Goal: Task Accomplishment & Management: Manage account settings

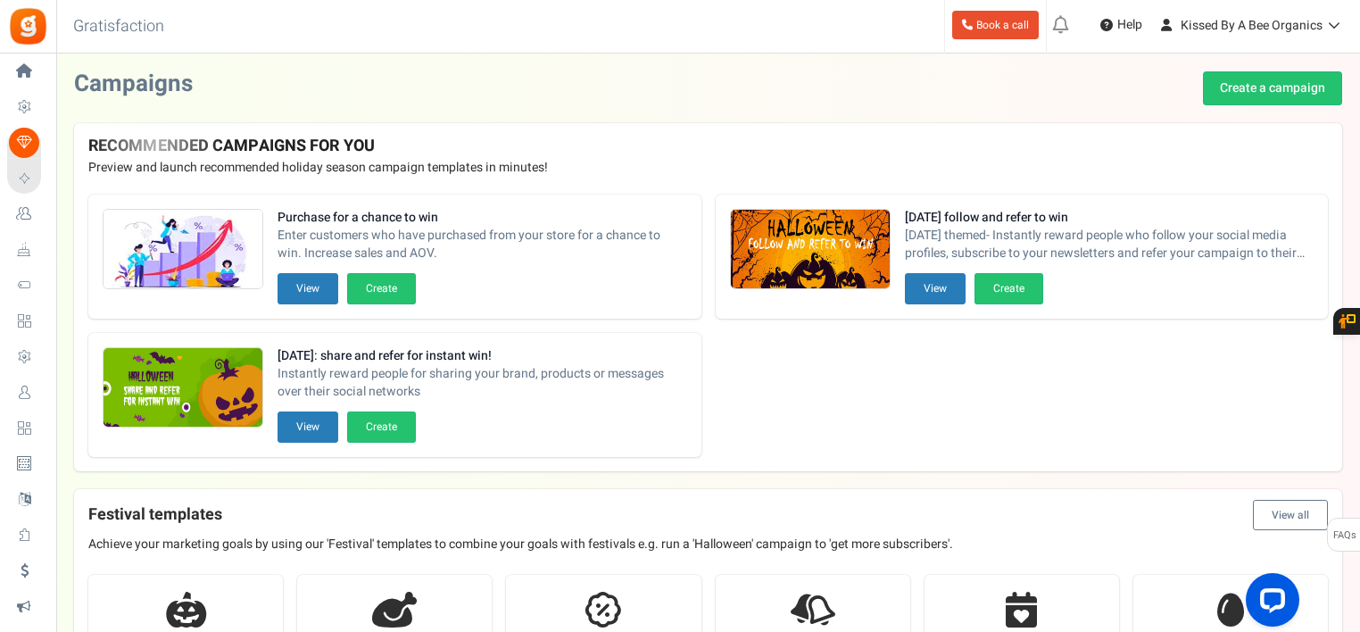
click at [0, 0] on span "Widgets" at bounding box center [0, 0] width 0 height 0
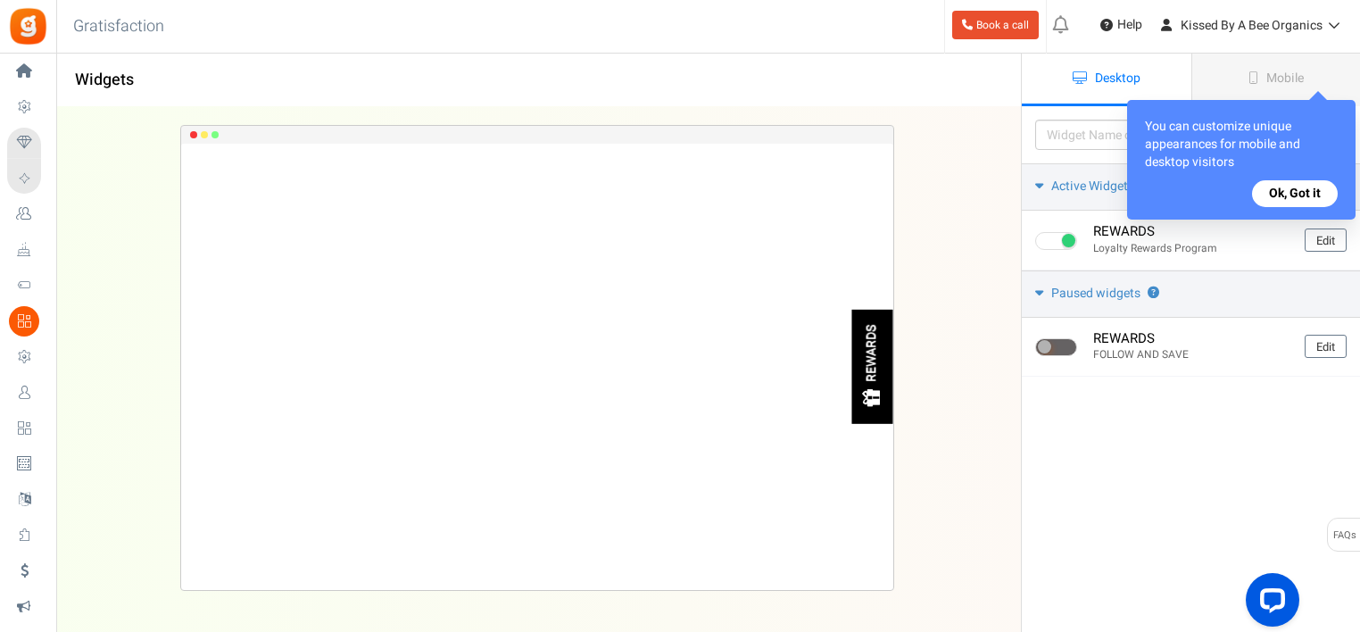
click at [1250, 71] on icon at bounding box center [1253, 77] width 10 height 12
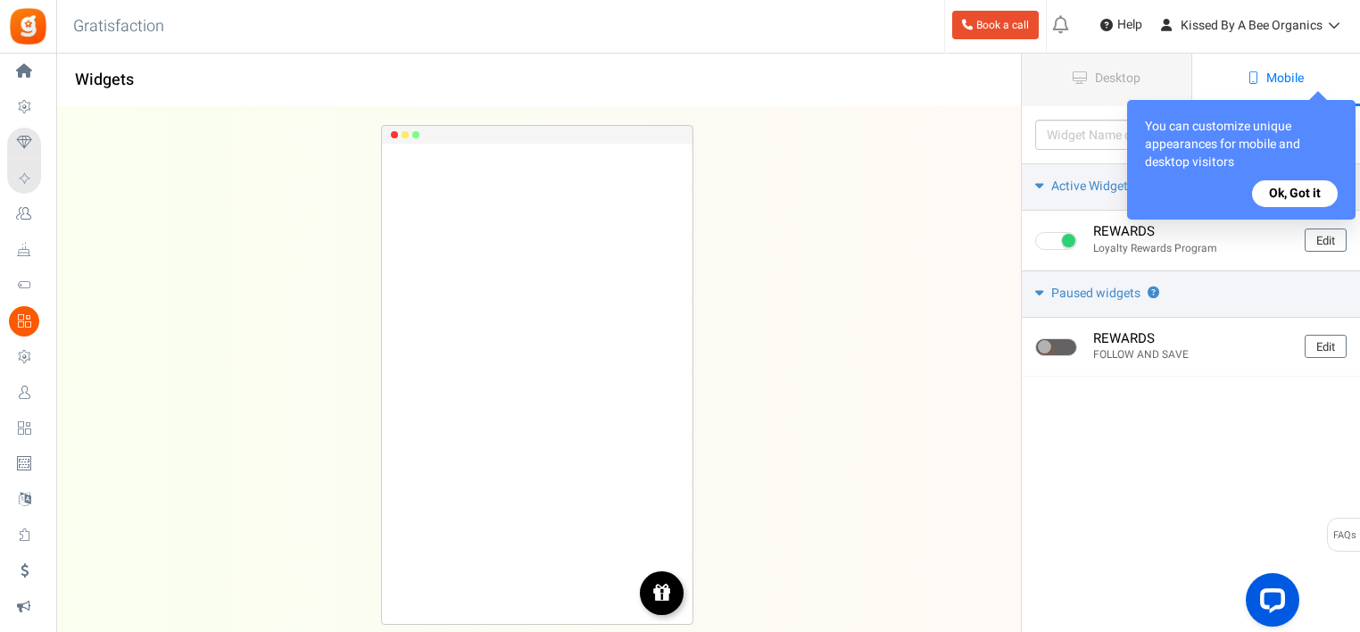
click at [1121, 76] on span "Desktop" at bounding box center [1118, 78] width 46 height 19
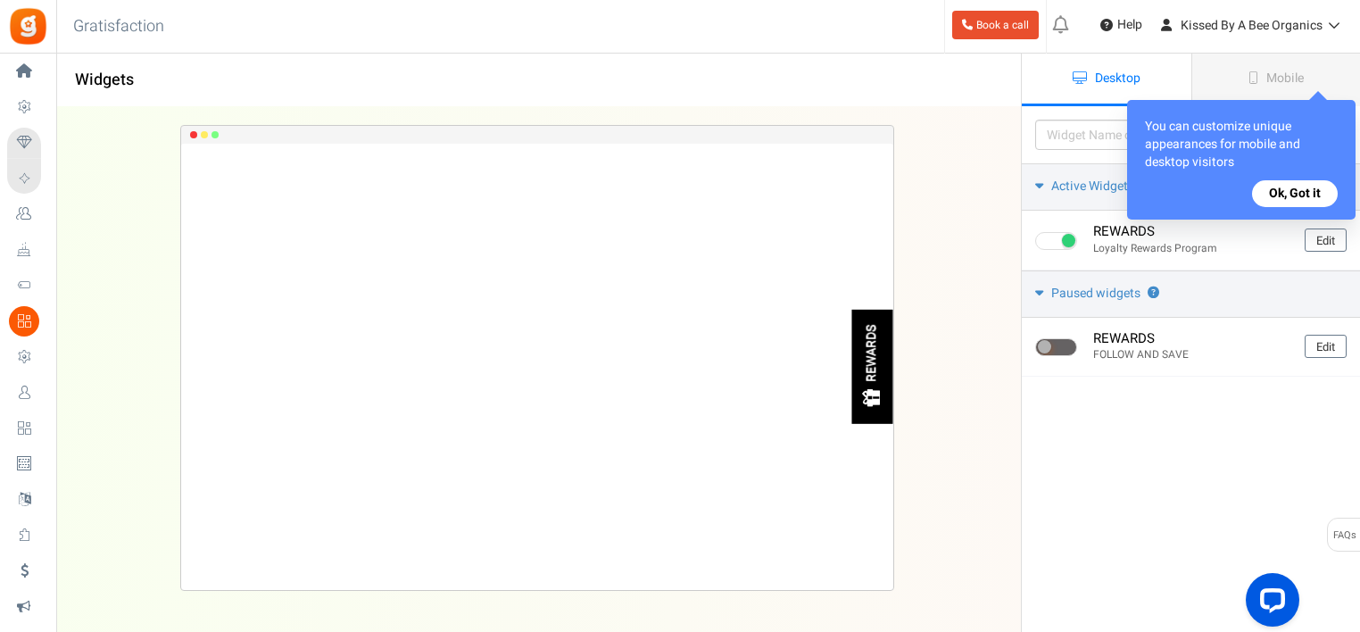
click at [0, 0] on span "Integrations" at bounding box center [0, 0] width 0 height 0
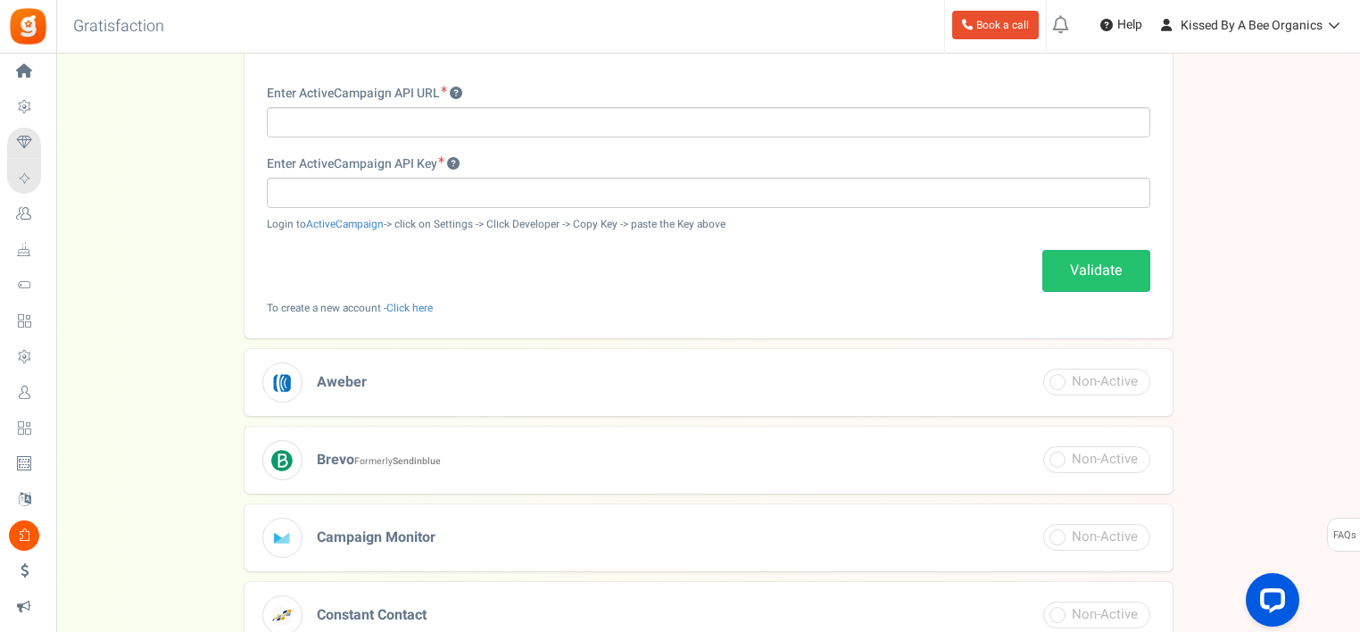
scroll to position [334, 0]
drag, startPoint x: 1345, startPoint y: 196, endPoint x: 1342, endPoint y: 295, distance: 99.1
click at [1342, 295] on div "Integrations Configure these Integrations with your Campaigns Request integrati…" at bounding box center [708, 320] width 1304 height 1164
drag, startPoint x: 1342, startPoint y: 295, endPoint x: 1299, endPoint y: 300, distance: 43.1
click at [1299, 300] on div "Integrations Configure these Integrations with your Campaigns Request integrati…" at bounding box center [708, 320] width 1268 height 1164
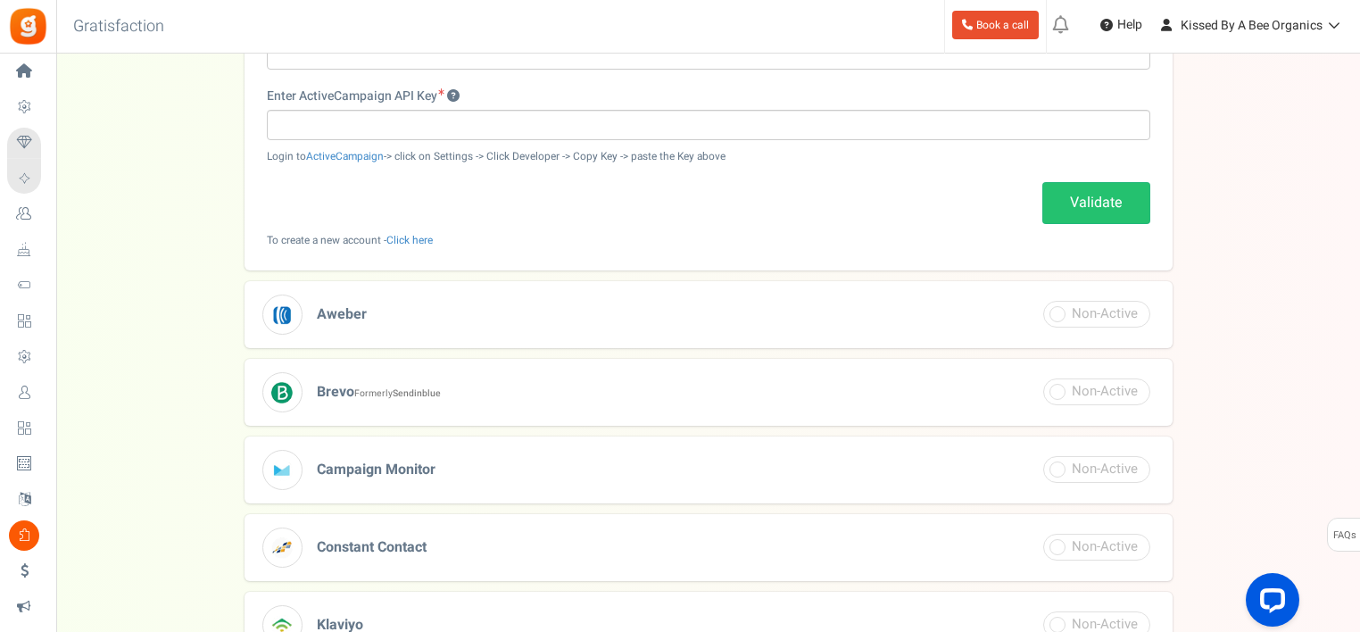
scroll to position [343, 0]
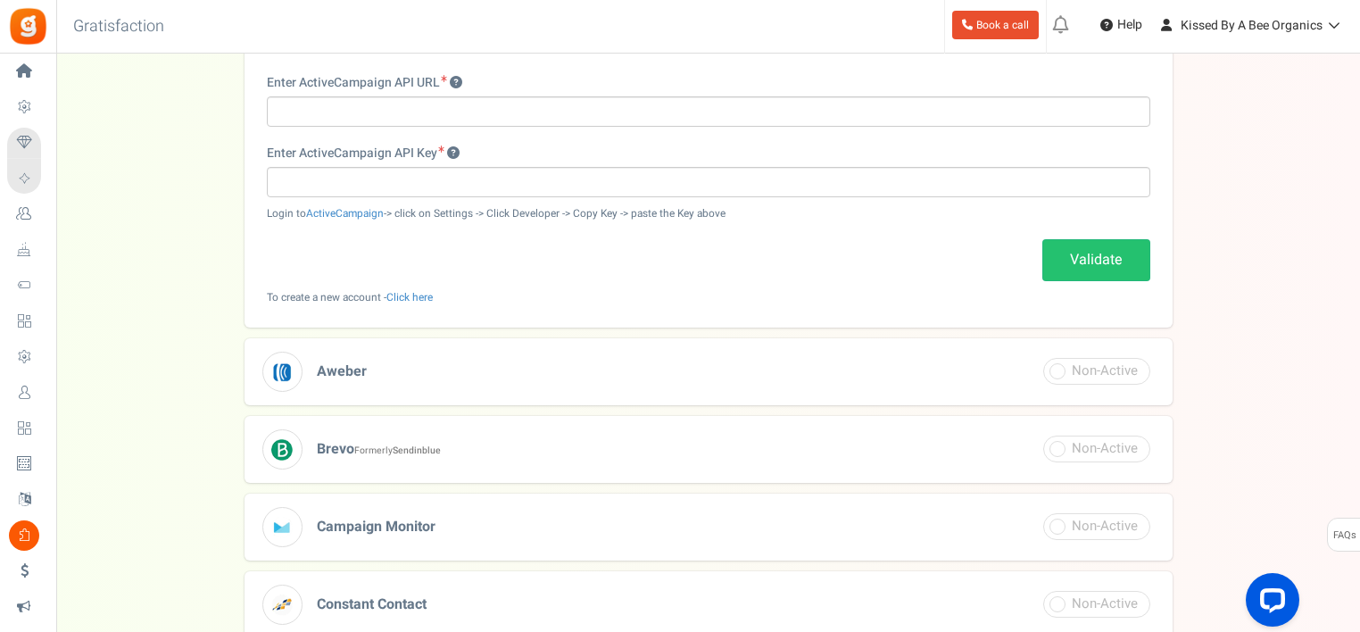
click at [0, 0] on span "Widgets" at bounding box center [0, 0] width 0 height 0
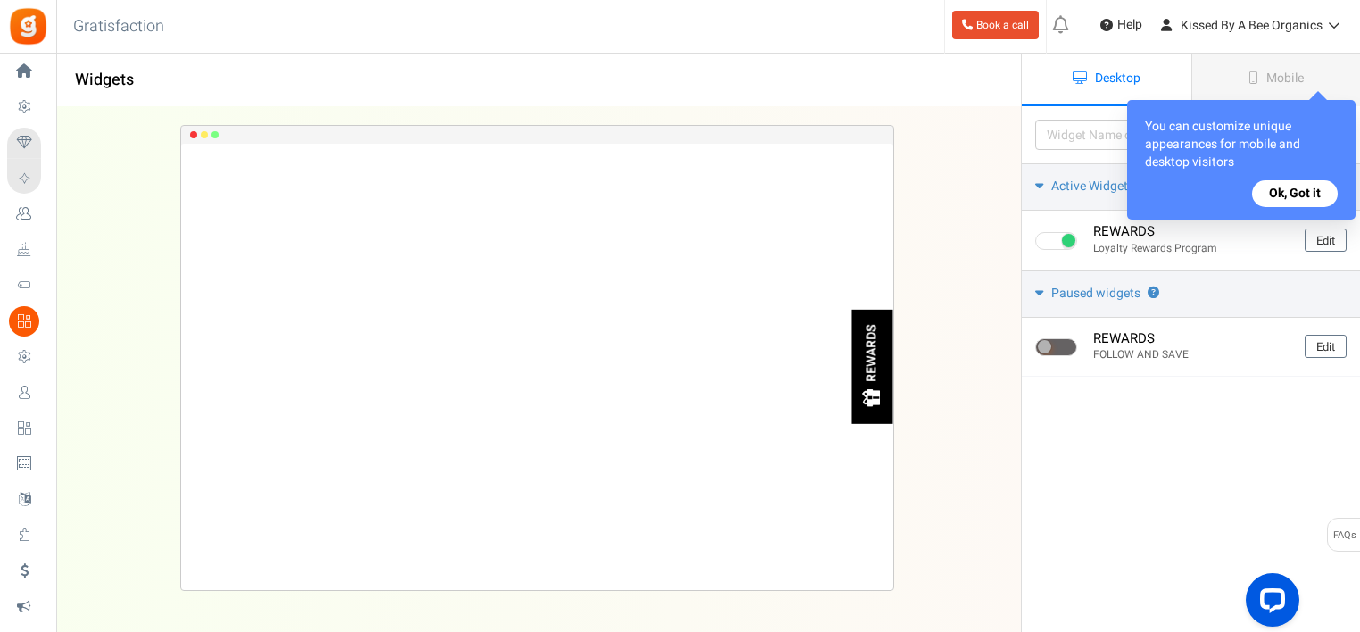
click at [46, 244] on link "Celebrate Events" at bounding box center [27, 250] width 41 height 30
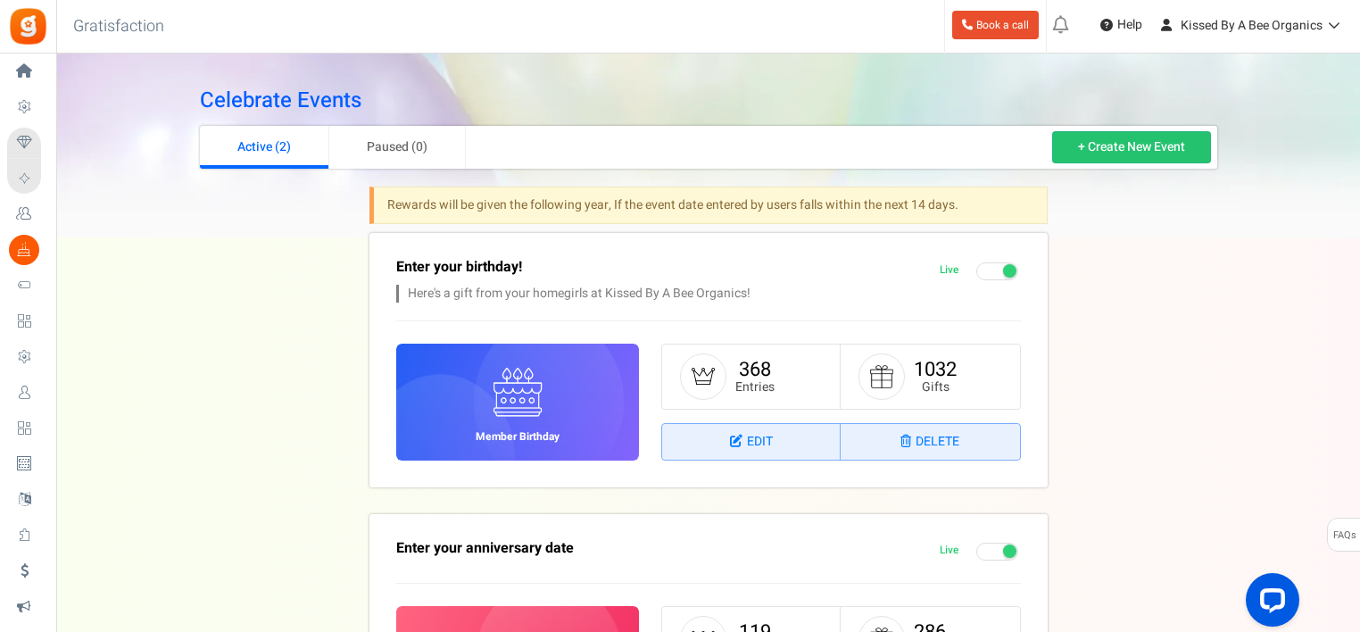
click at [0, 0] on span "Loyalty and Referral Program" at bounding box center [0, 0] width 0 height 0
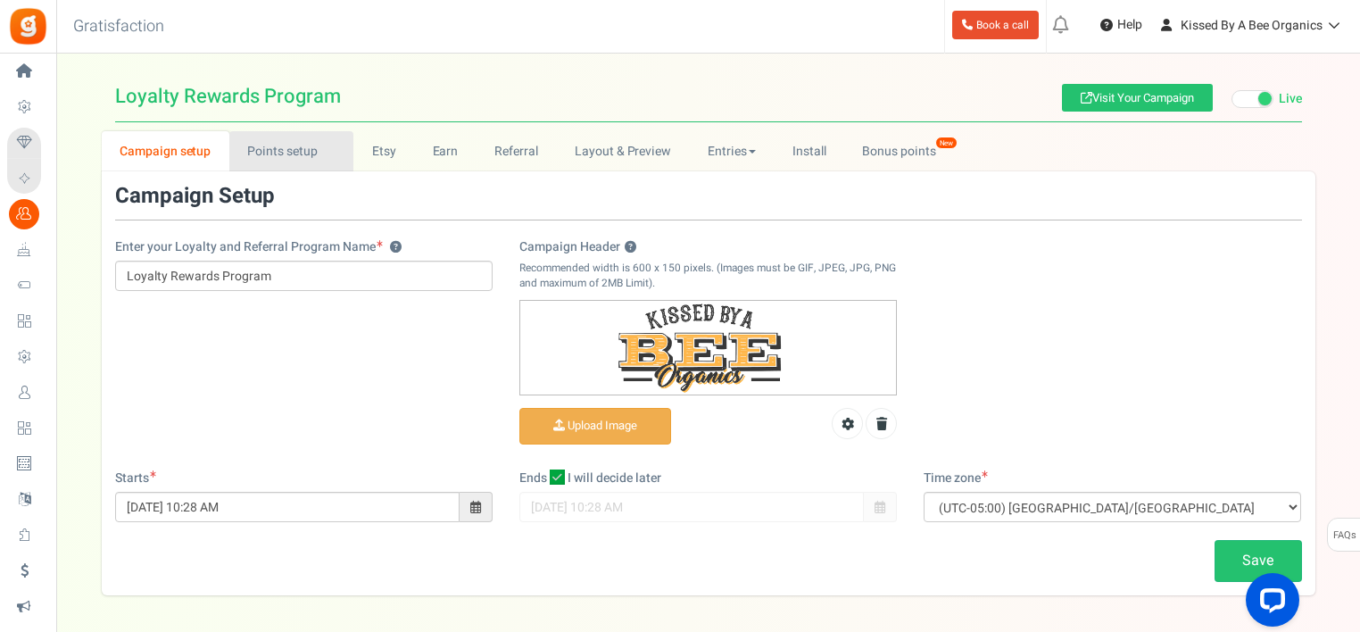
click at [301, 151] on link "Points setup New" at bounding box center [291, 151] width 124 height 40
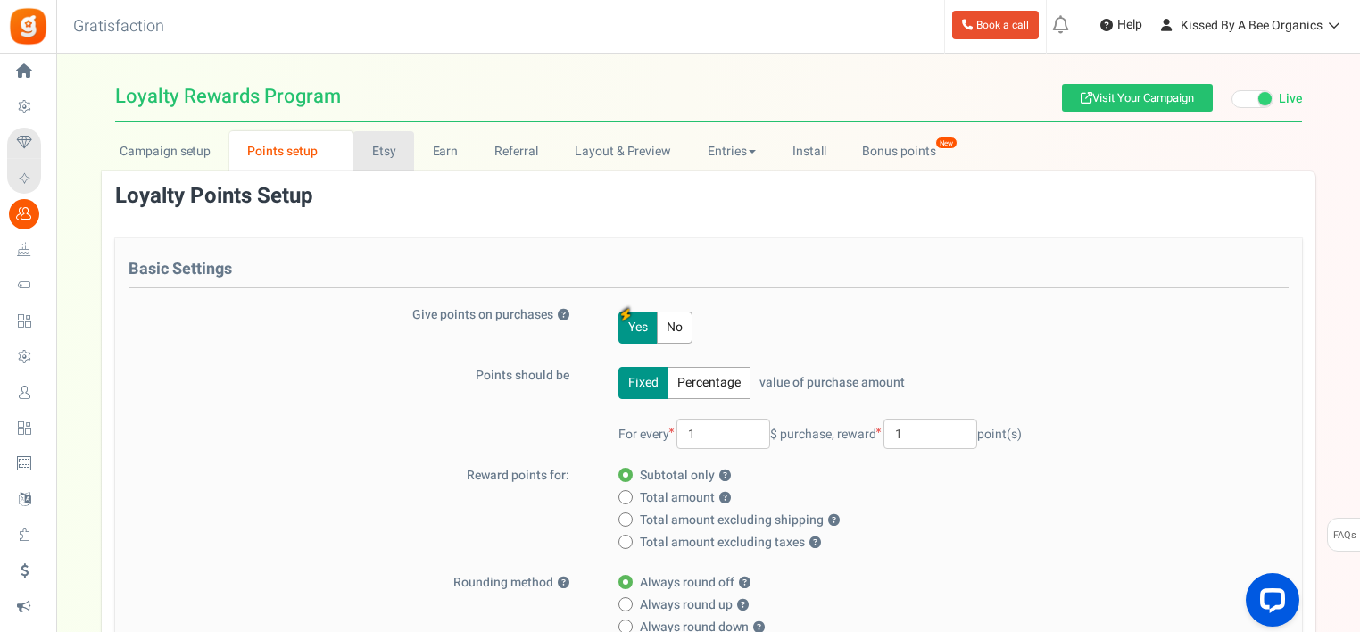
click at [389, 157] on link "Etsy" at bounding box center [383, 151] width 61 height 40
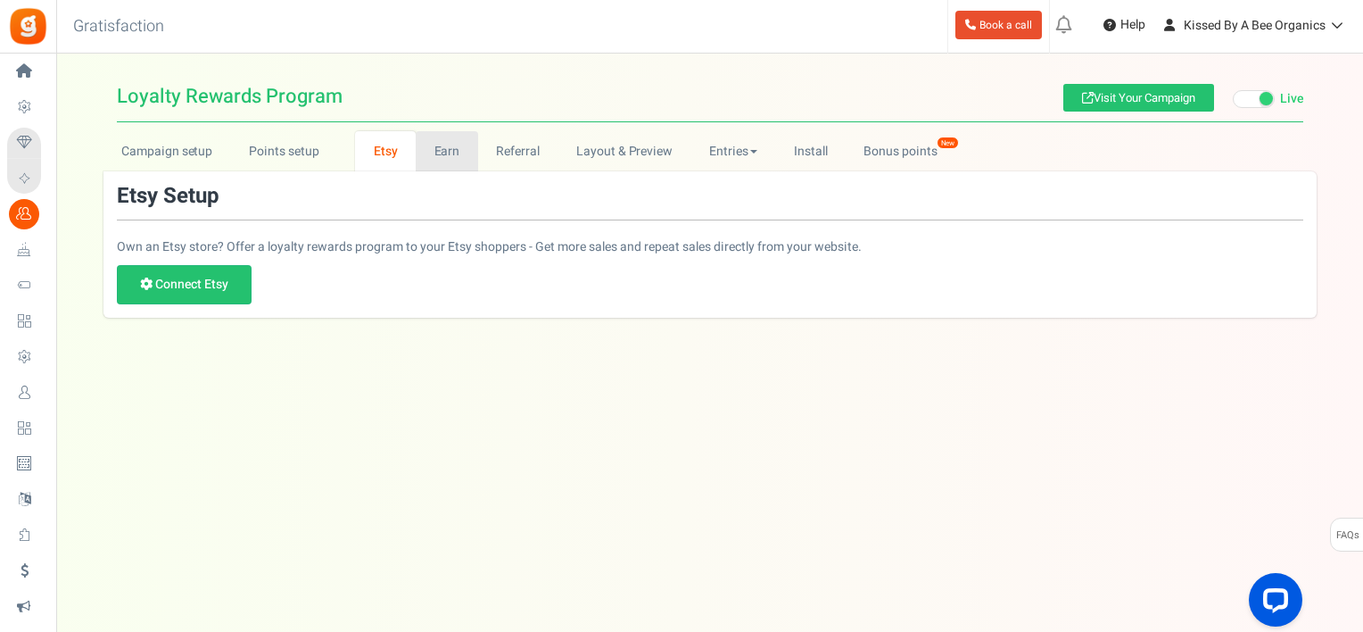
click at [435, 157] on link "Earn" at bounding box center [447, 151] width 62 height 40
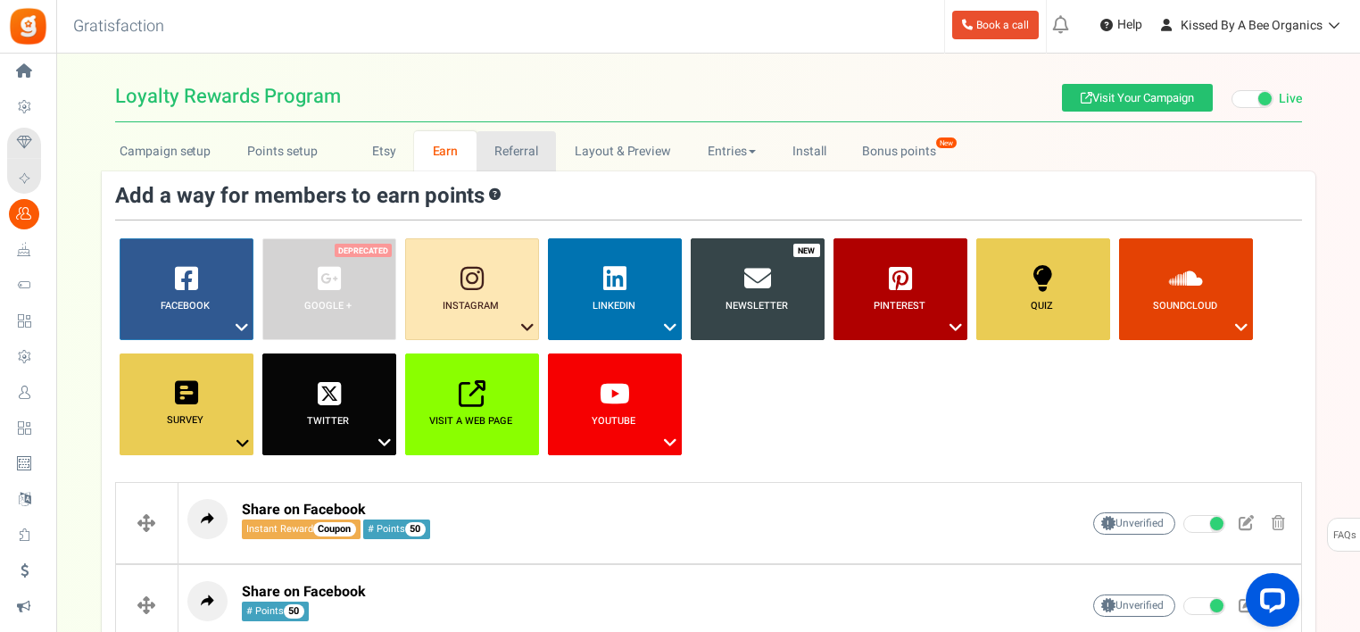
click at [477, 158] on link "Referral" at bounding box center [517, 151] width 80 height 40
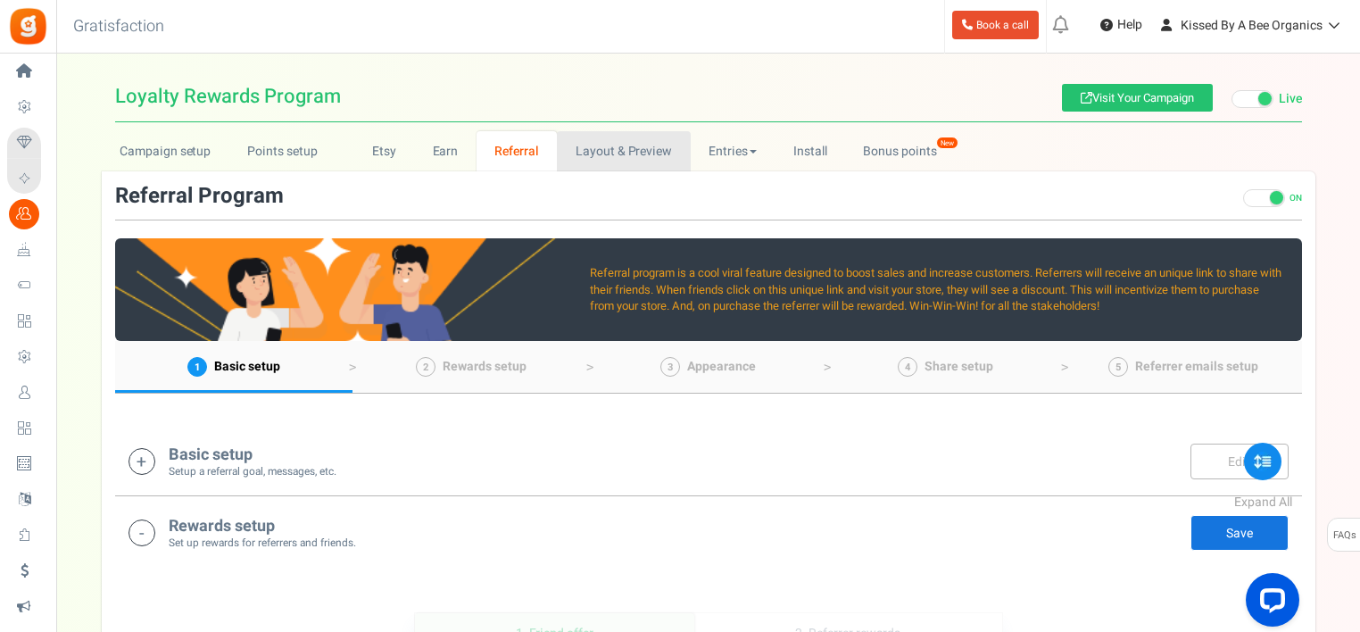
click at [569, 164] on link "Layout & Preview" at bounding box center [623, 151] width 133 height 40
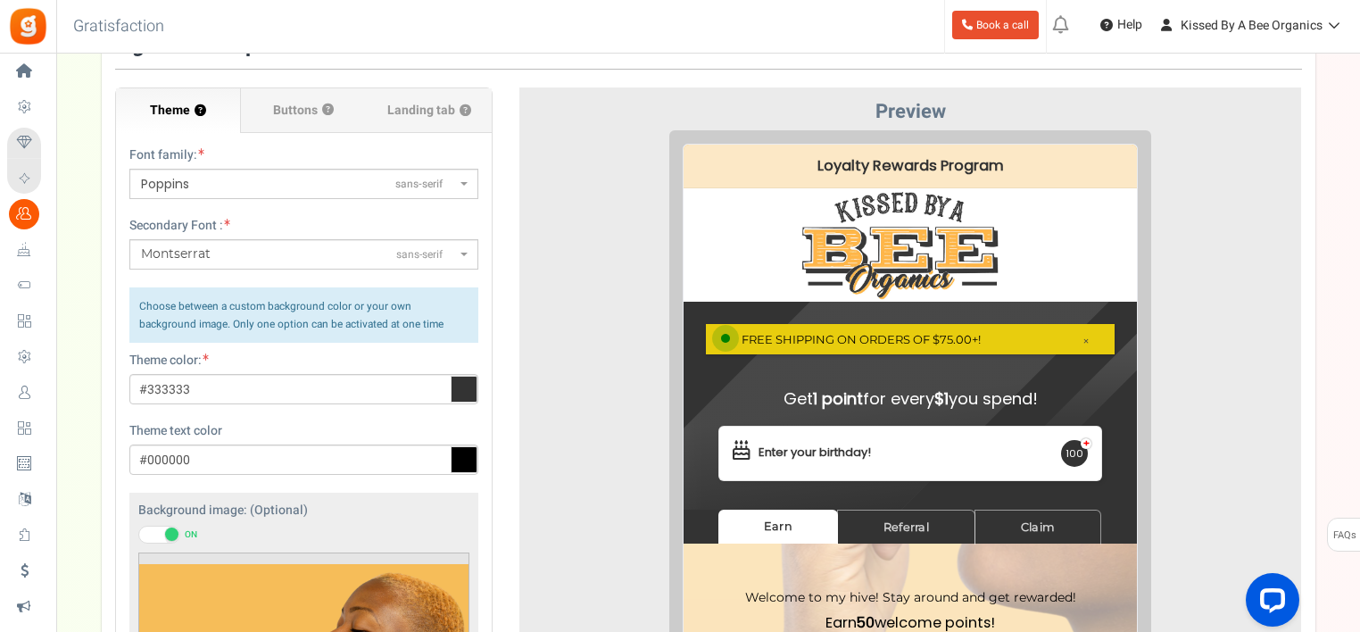
scroll to position [149, 0]
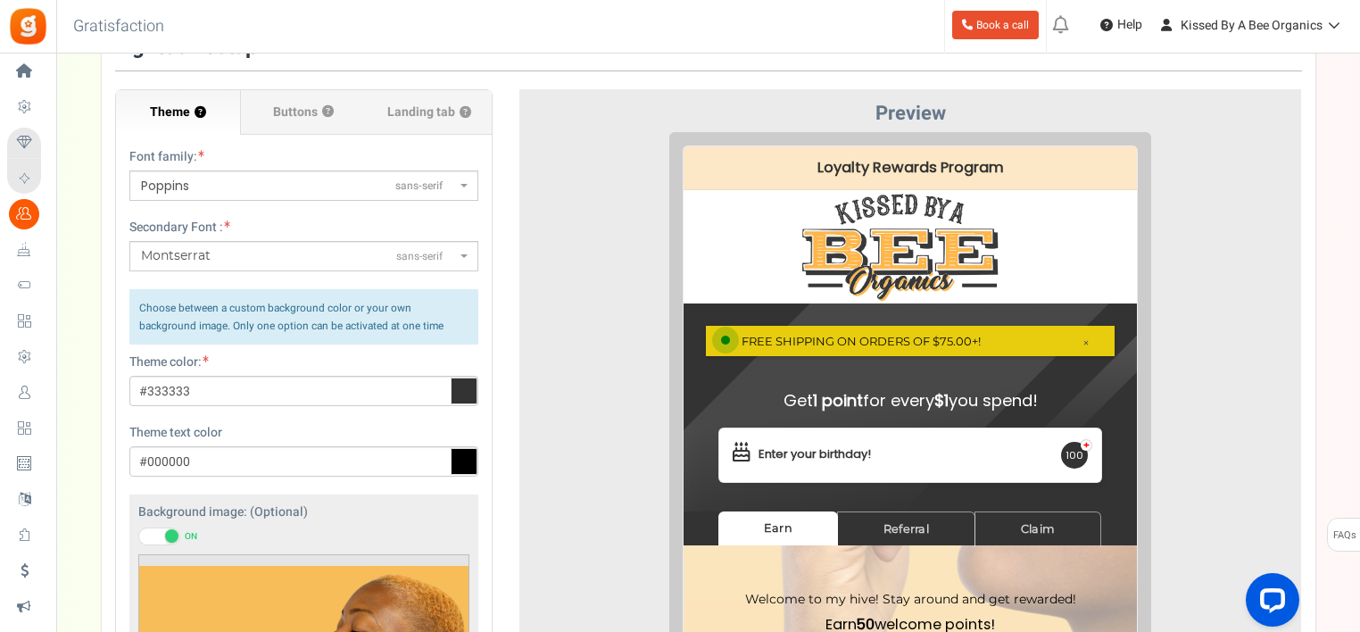
click at [317, 114] on span "Buttons" at bounding box center [295, 113] width 45 height 18
click at [0, 0] on input "Buttons ?" at bounding box center [0, 0] width 0 height 0
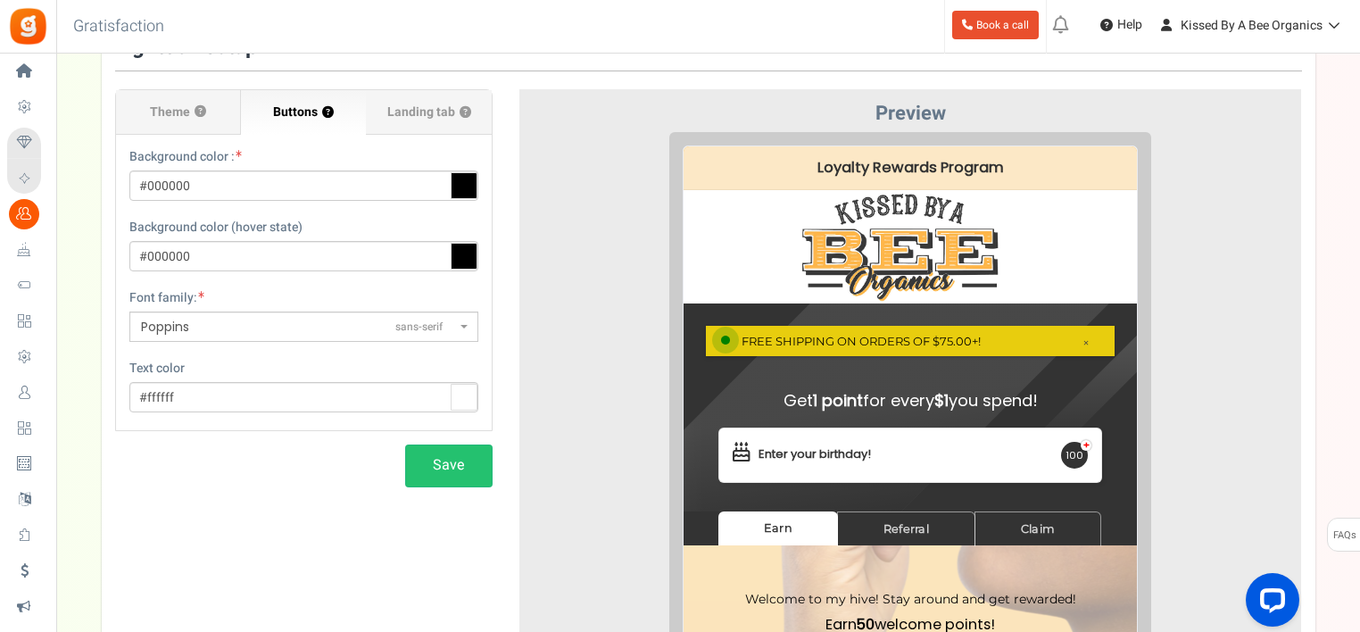
click at [406, 113] on span "Landing tab ?" at bounding box center [429, 113] width 84 height 18
click at [0, 0] on input "Landing tab ?" at bounding box center [0, 0] width 0 height 0
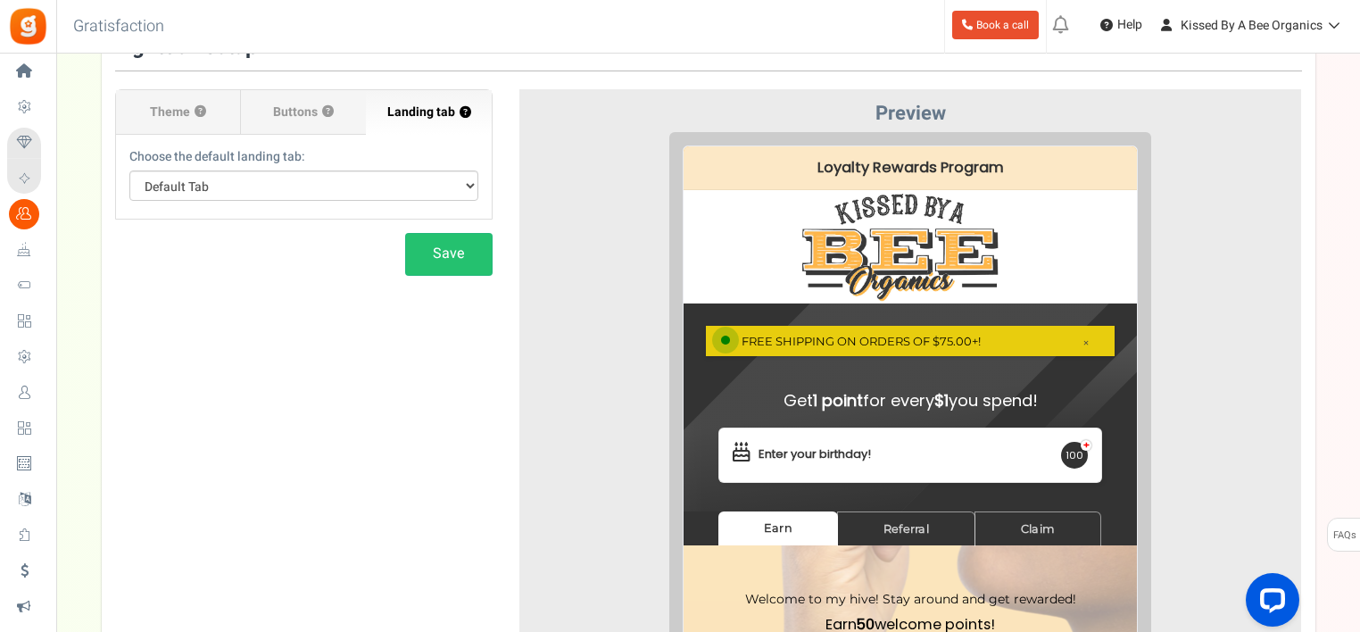
click at [304, 111] on span "Buttons" at bounding box center [295, 113] width 45 height 18
click at [0, 0] on input "Buttons ?" at bounding box center [0, 0] width 0 height 0
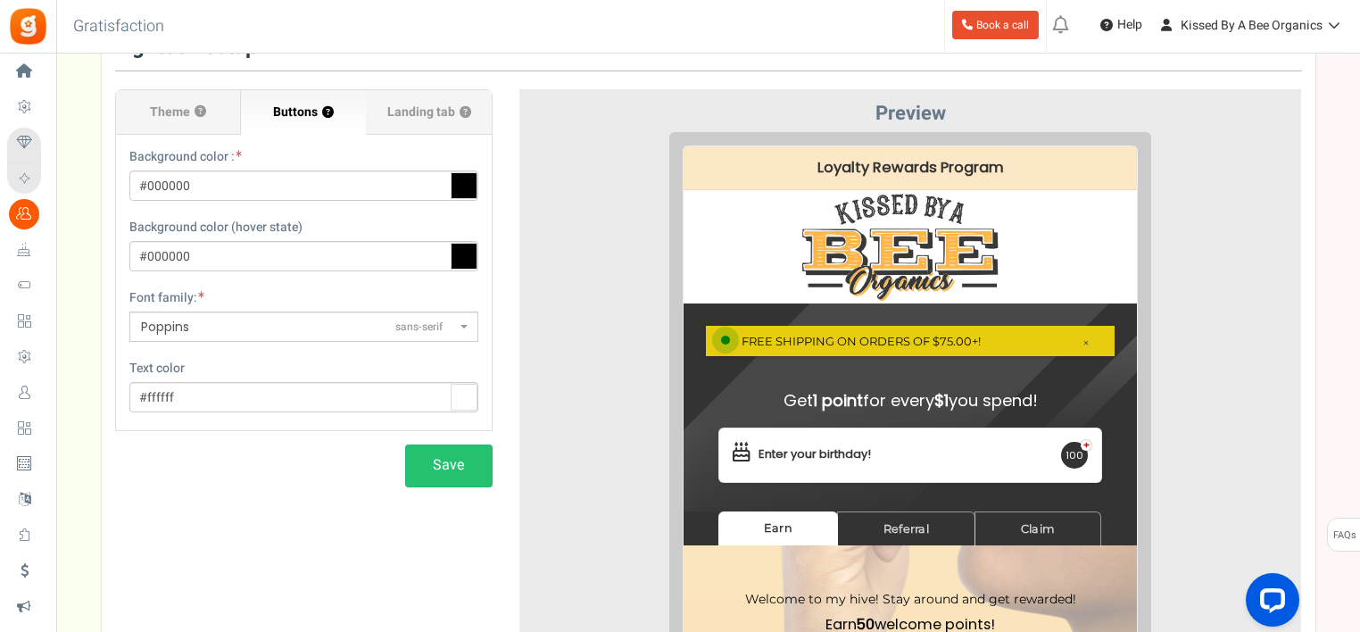
click at [304, 111] on span "Buttons" at bounding box center [295, 113] width 45 height 18
click at [0, 0] on input "Buttons ?" at bounding box center [0, 0] width 0 height 0
click at [181, 112] on span "Theme" at bounding box center [170, 113] width 40 height 18
click at [0, 0] on input "Theme ?" at bounding box center [0, 0] width 0 height 0
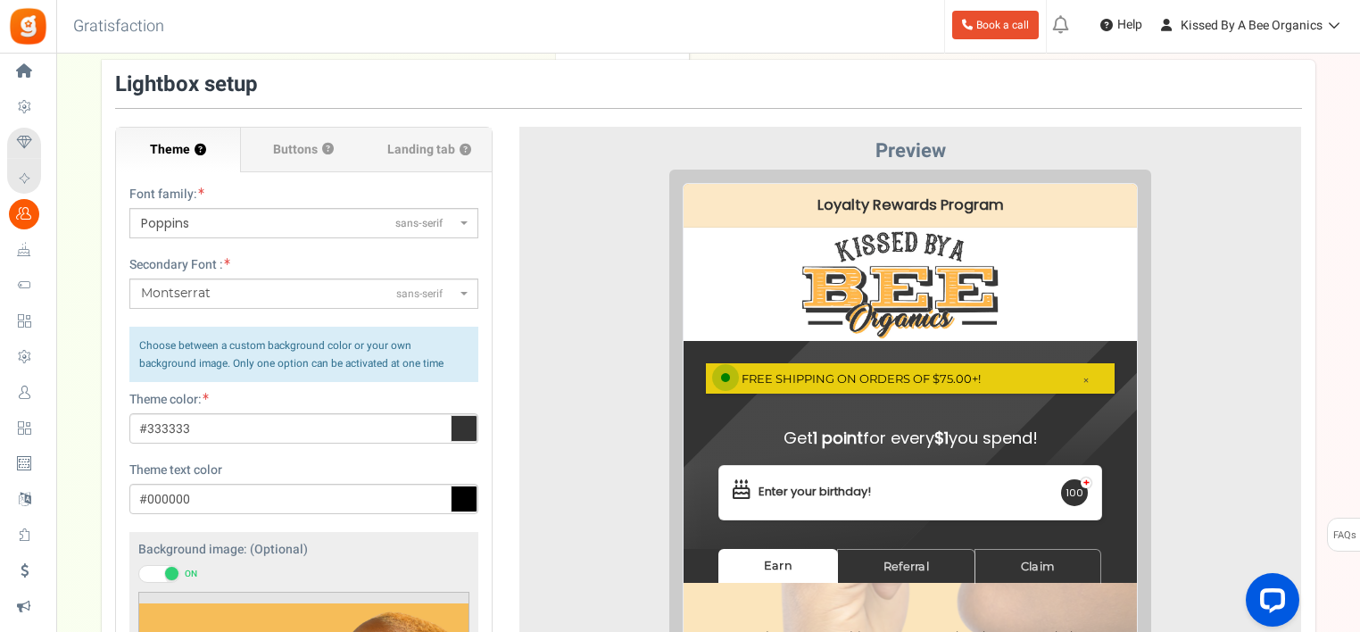
scroll to position [108, 0]
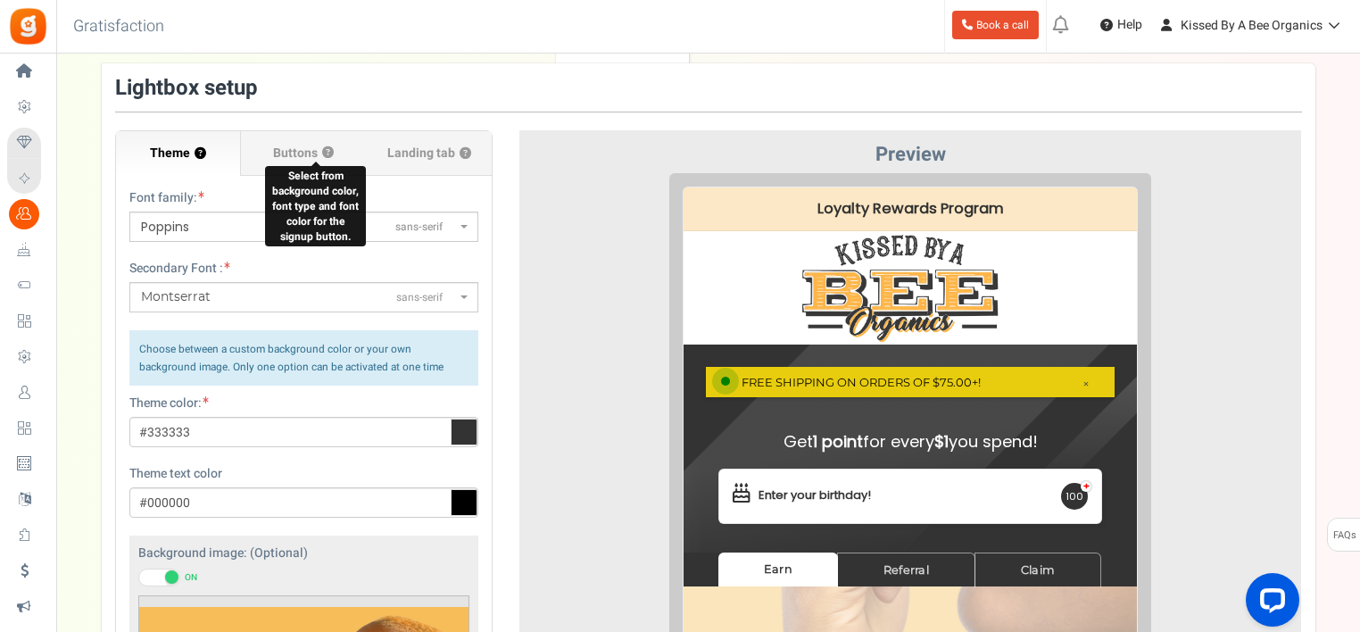
click at [327, 152] on button "?" at bounding box center [328, 153] width 12 height 12
click at [304, 150] on span "Buttons" at bounding box center [295, 154] width 45 height 18
click at [0, 0] on input "Buttons ?" at bounding box center [0, 0] width 0 height 0
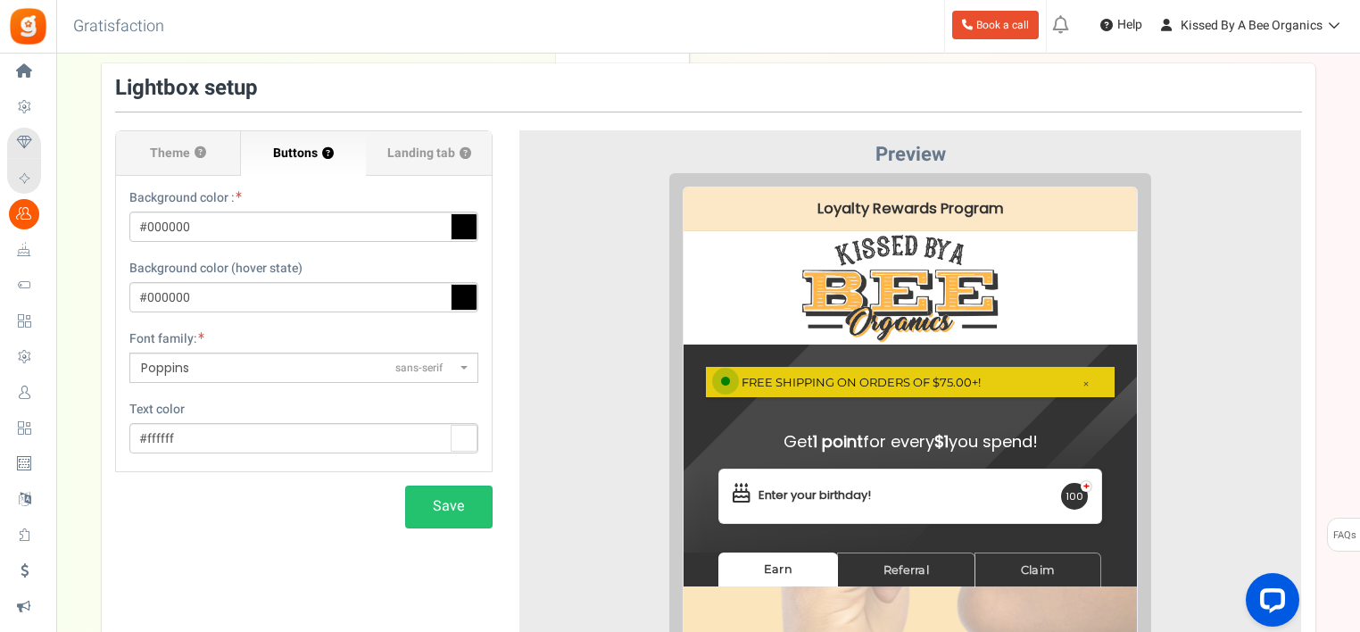
click at [425, 153] on span "Landing tab ?" at bounding box center [429, 154] width 84 height 18
click at [0, 0] on input "Landing tab ?" at bounding box center [0, 0] width 0 height 0
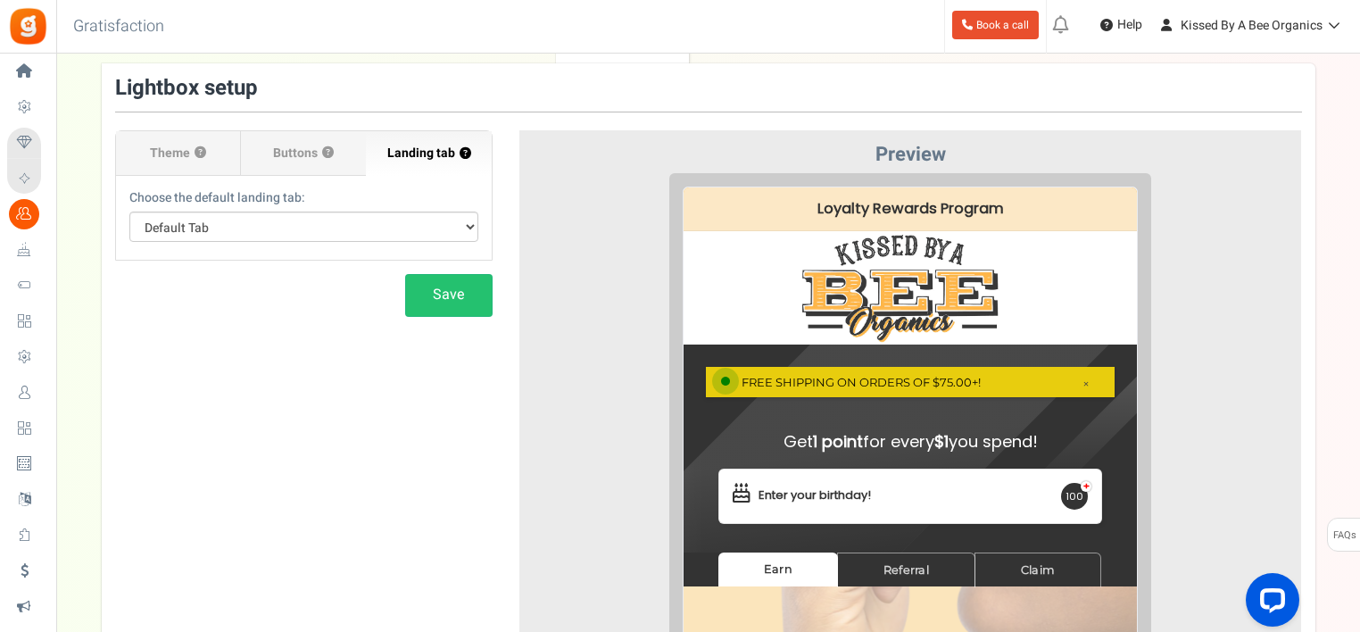
click at [763, 369] on div "× FREE SHIPPING ON ORDERS OF $75.00+!" at bounding box center [896, 367] width 409 height 31
click at [1059, 402] on div "× FREE SHIPPING ON ORDERS OF $75.00+! Info ! New Password has been sent to your…" at bounding box center [896, 434] width 453 height 208
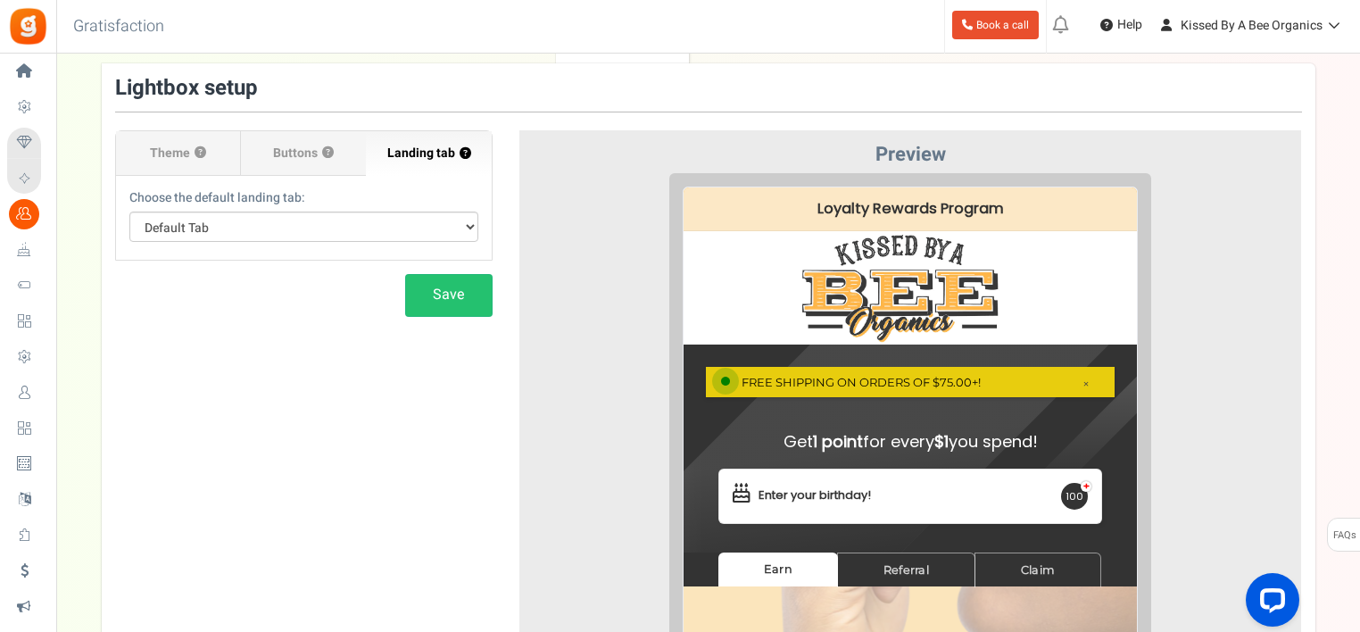
click at [167, 156] on span "Theme" at bounding box center [170, 154] width 40 height 18
click at [0, 0] on input "Theme ?" at bounding box center [0, 0] width 0 height 0
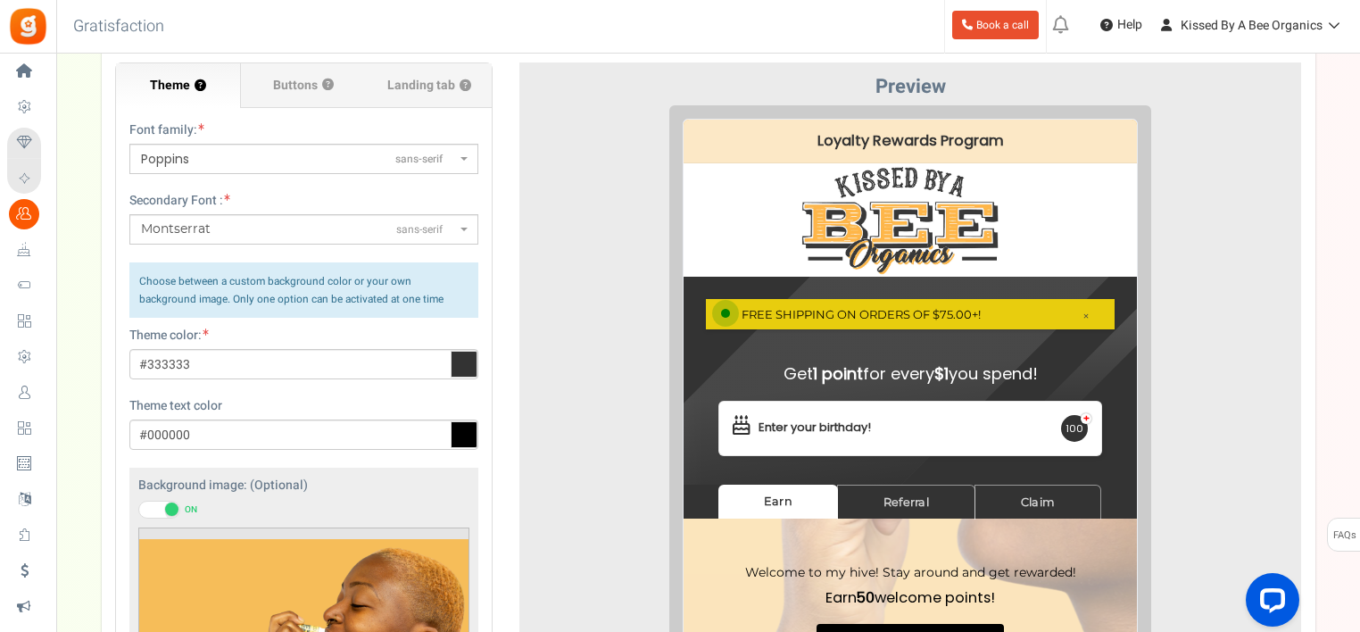
scroll to position [0, 0]
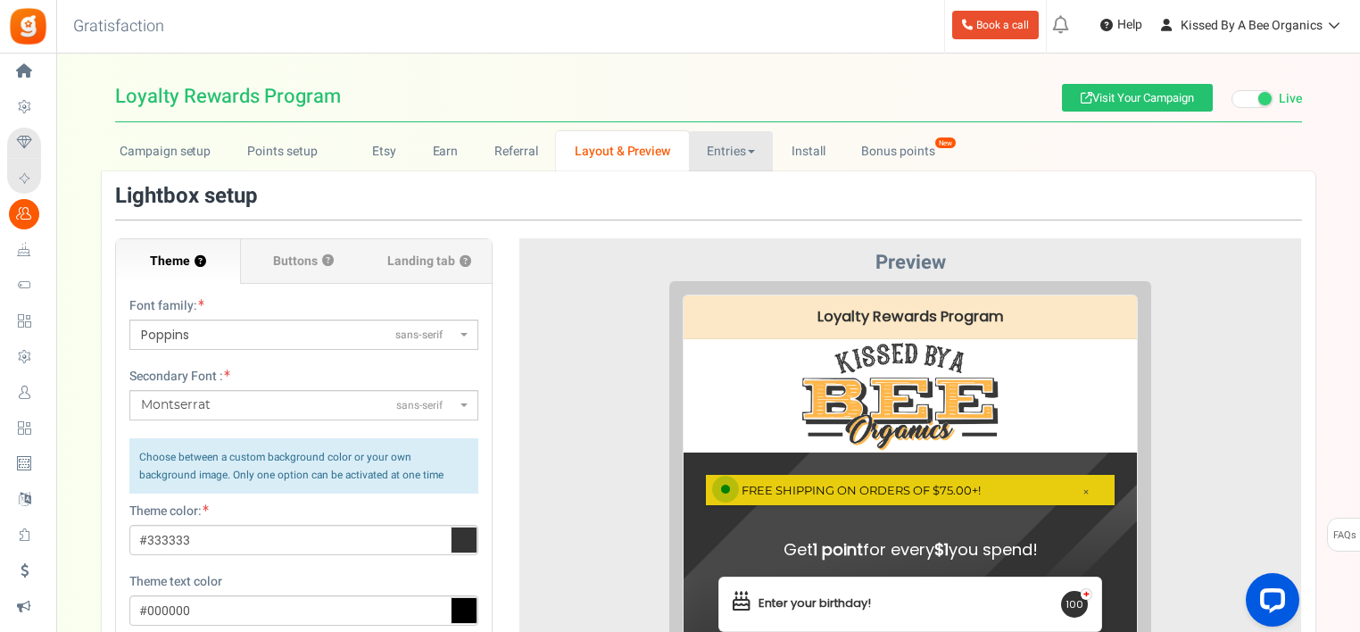
click at [710, 147] on link "Entries" at bounding box center [731, 151] width 85 height 40
click at [789, 150] on link "Install" at bounding box center [808, 151] width 70 height 40
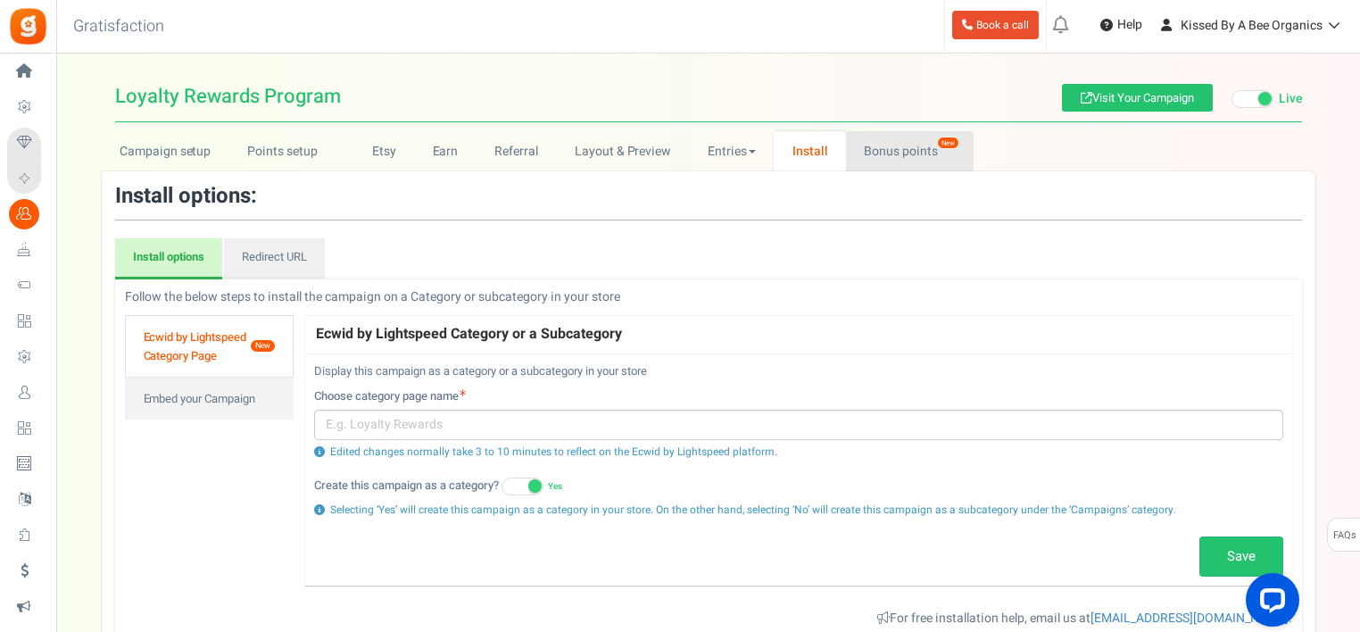
click at [879, 154] on link "Bonus points New" at bounding box center [910, 151] width 128 height 40
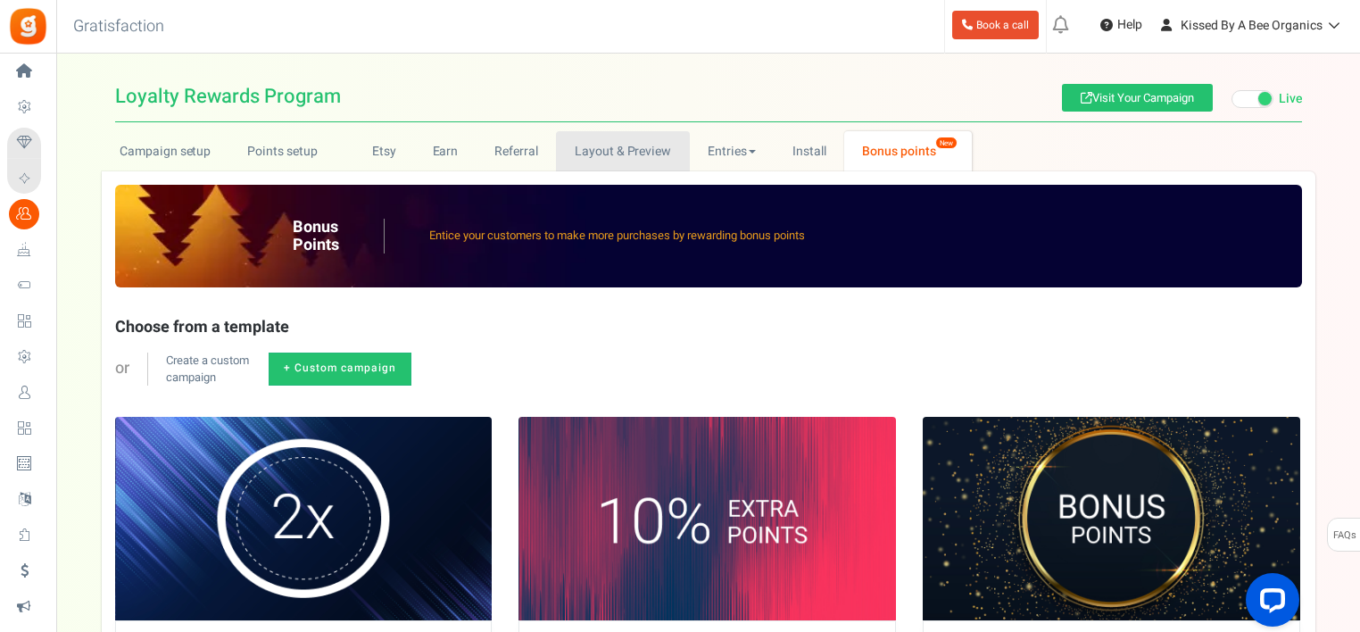
click at [665, 152] on link "Layout & Preview" at bounding box center [622, 151] width 133 height 40
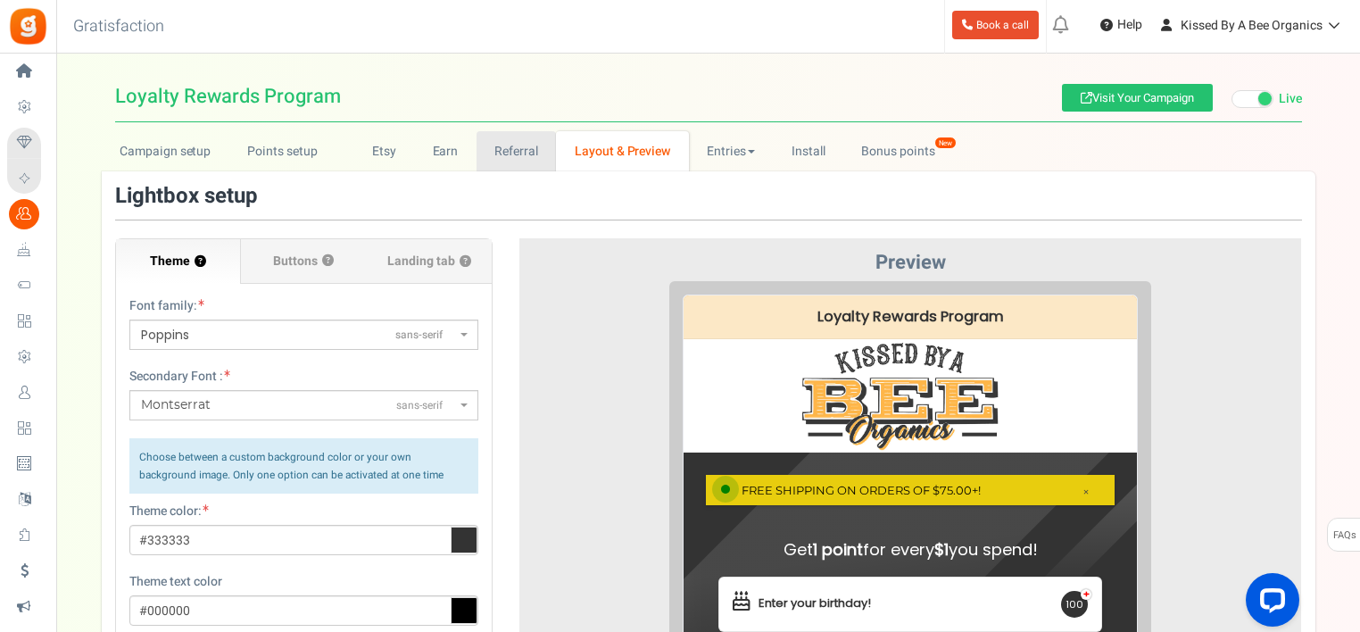
click at [520, 153] on link "Referral" at bounding box center [517, 151] width 80 height 40
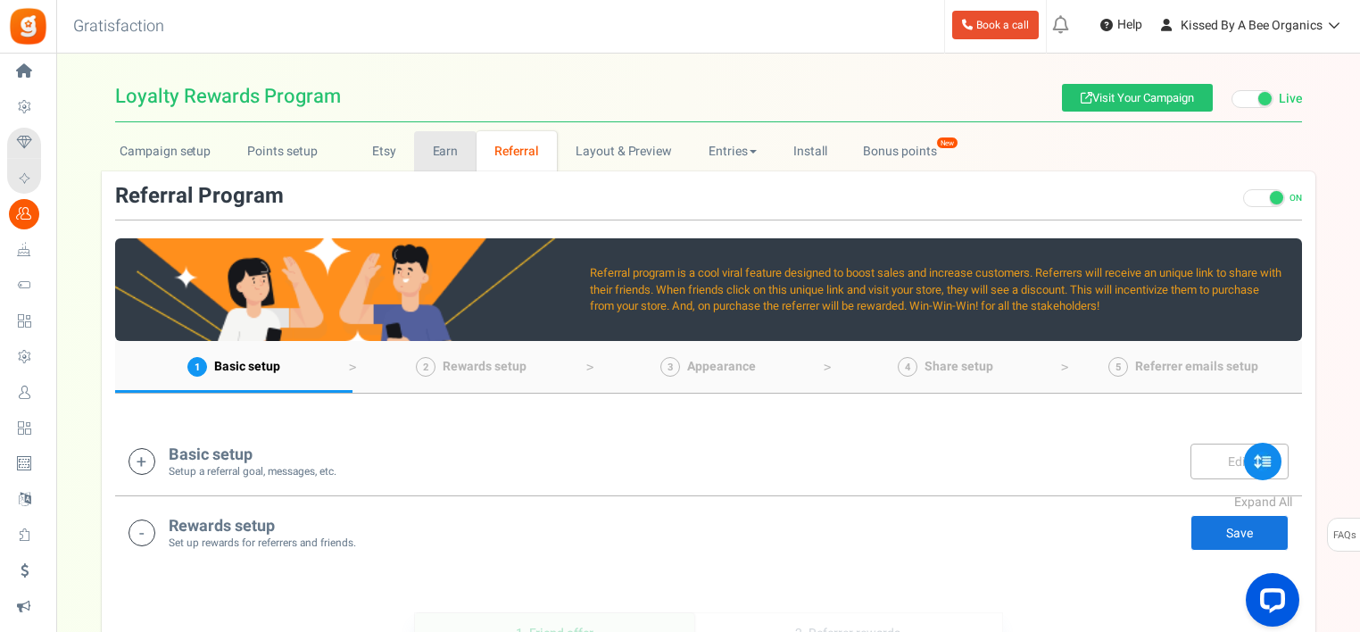
click at [428, 155] on link "Earn" at bounding box center [445, 151] width 62 height 40
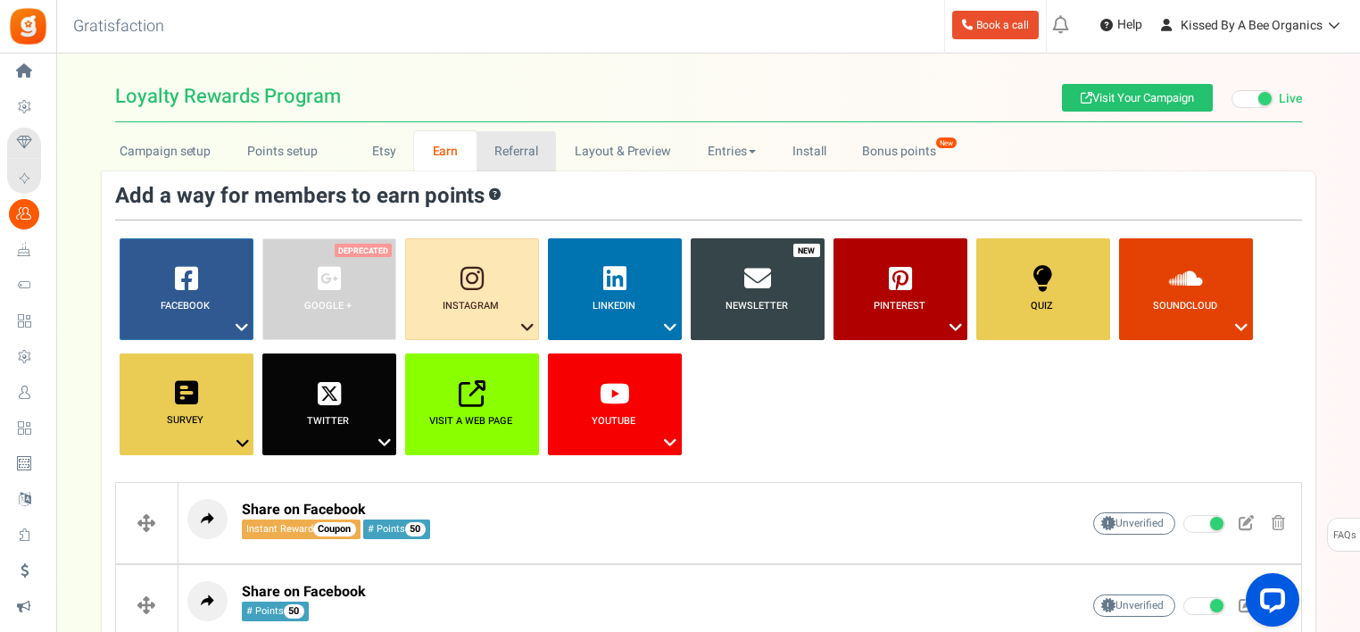
click at [506, 161] on link "Referral" at bounding box center [517, 151] width 80 height 40
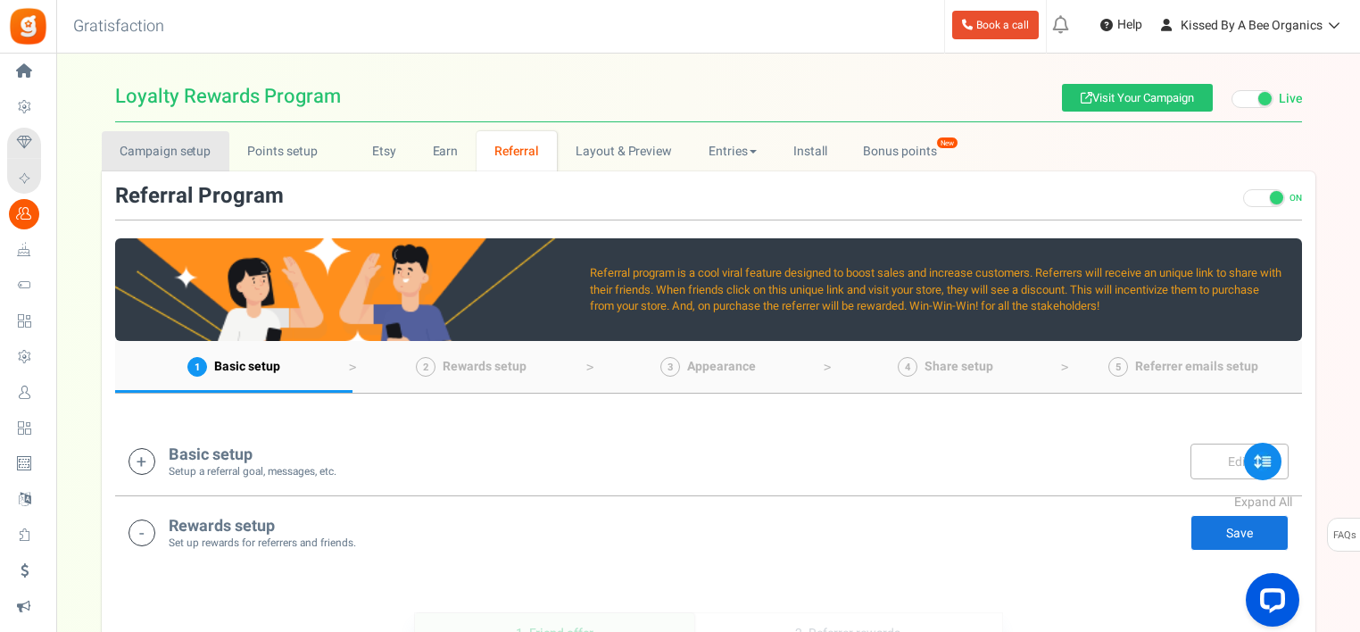
click at [190, 152] on link "Campaign setup" at bounding box center [166, 151] width 128 height 40
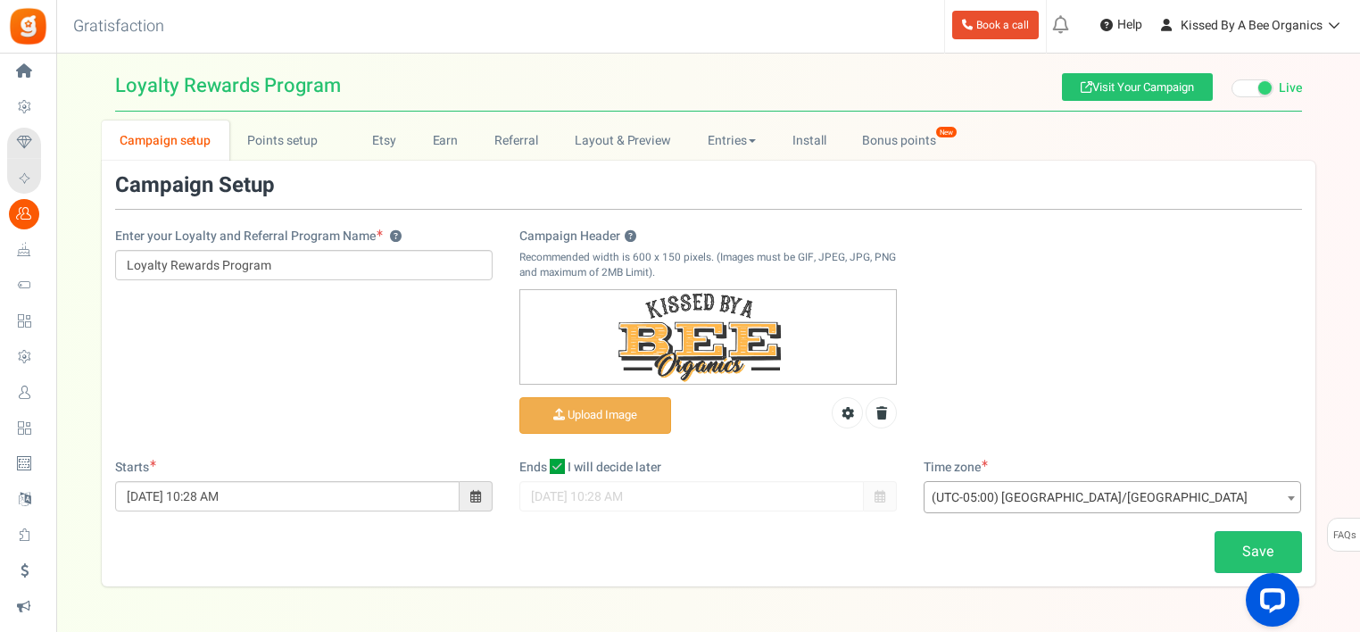
scroll to position [4, 0]
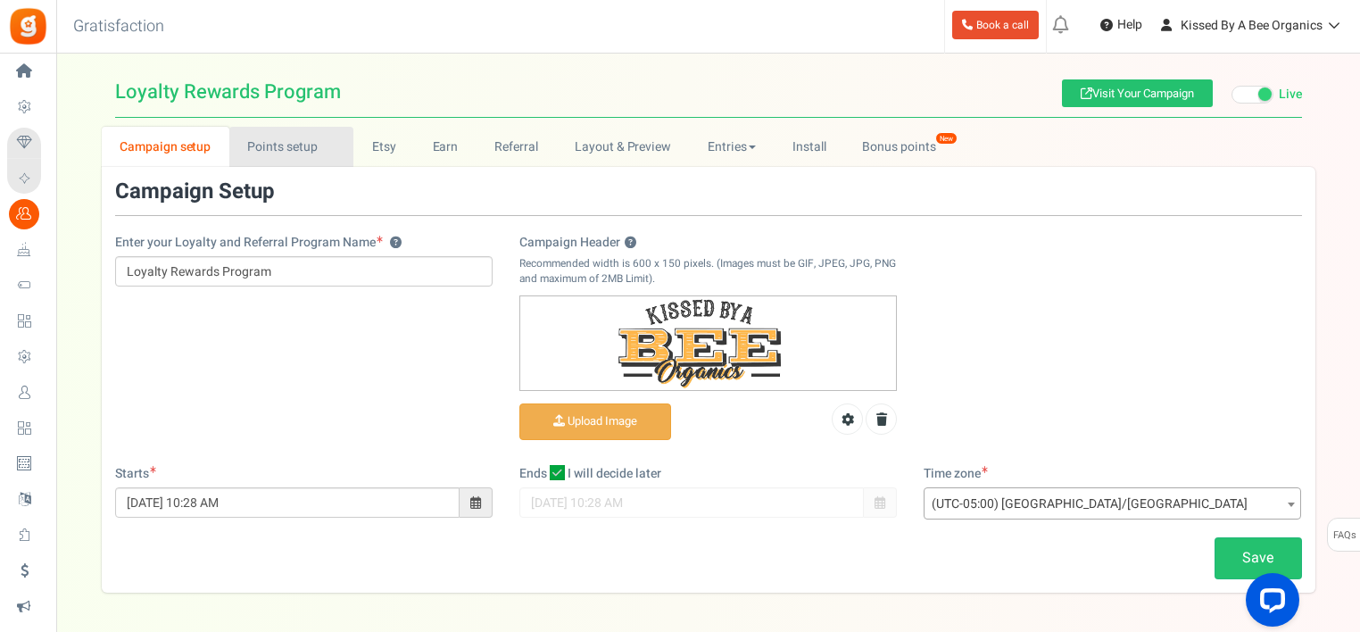
click at [278, 157] on link "Points setup New" at bounding box center [291, 147] width 124 height 40
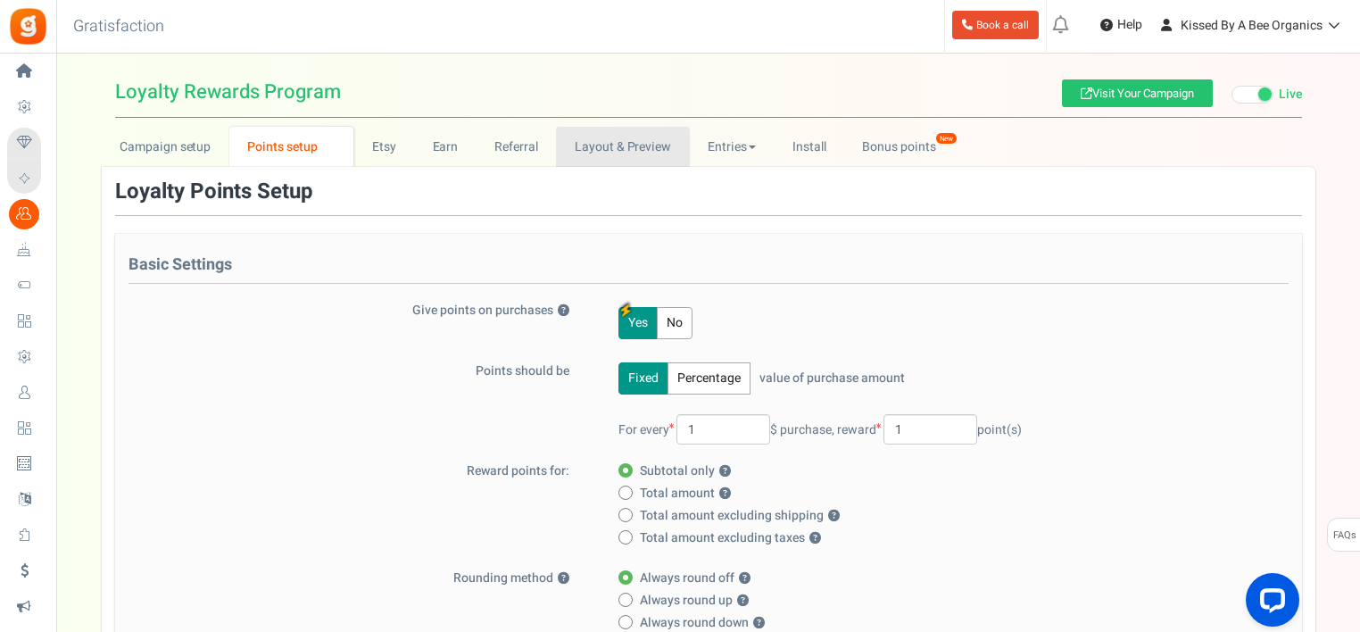
click at [610, 160] on link "Layout & Preview" at bounding box center [622, 147] width 133 height 40
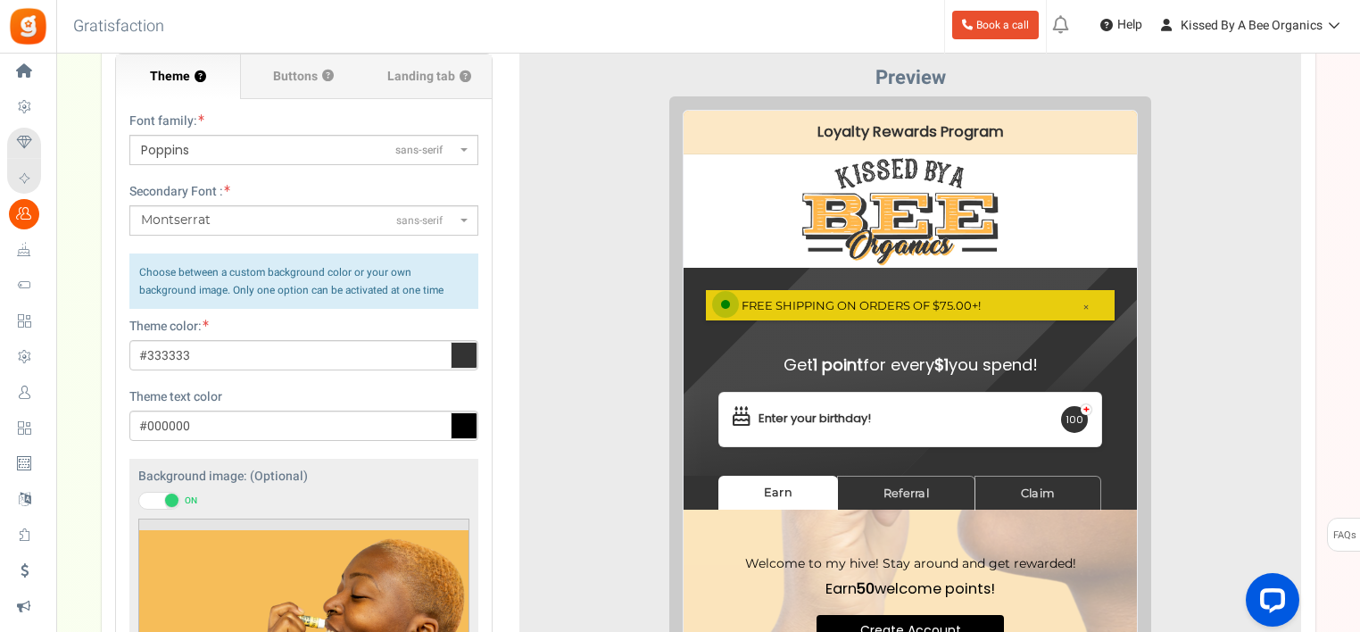
scroll to position [389, 0]
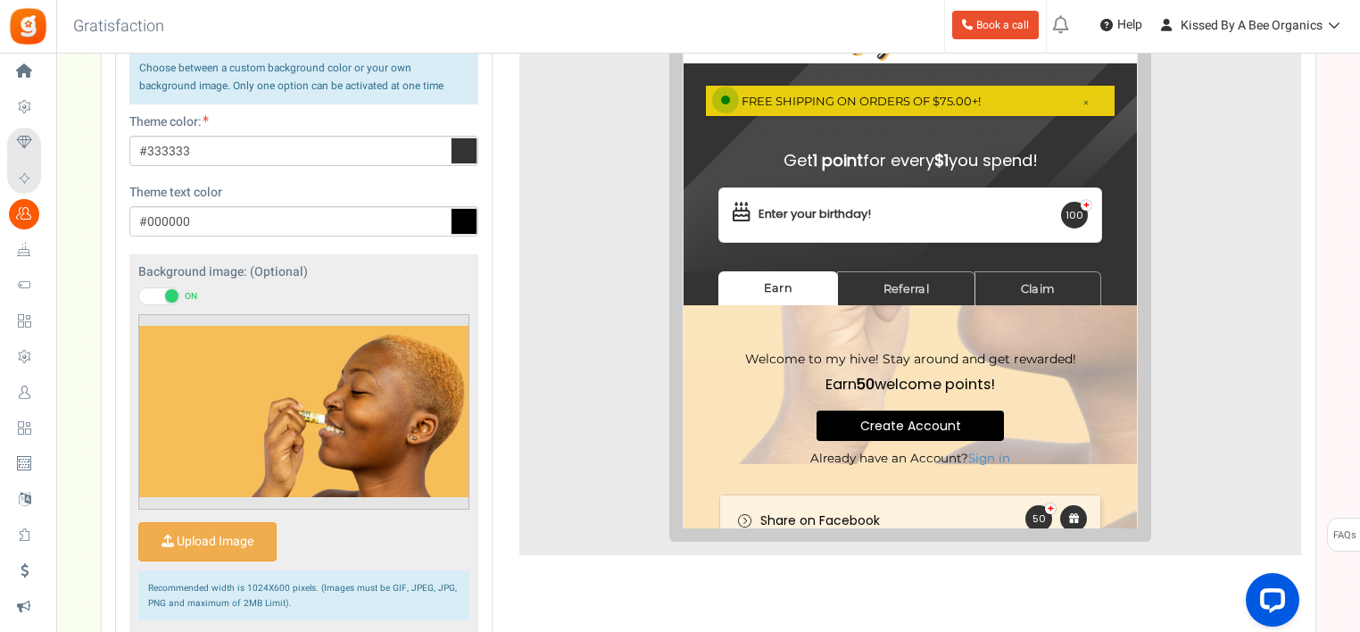
click at [1352, 18] on ul "New [New!] Pay with points: Now showing a sign up prompt on your site that is s…" at bounding box center [1203, 27] width 314 height 54
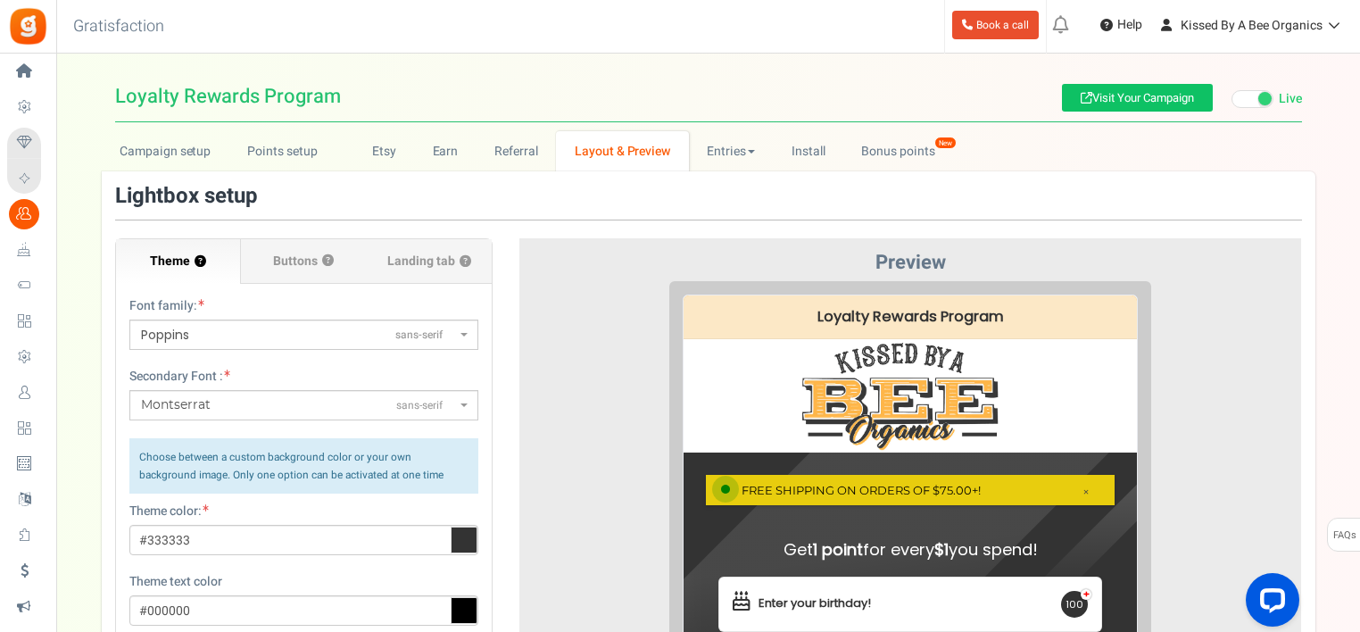
click at [1164, 96] on link "Visit Your Campaign" at bounding box center [1137, 98] width 151 height 28
click at [302, 265] on span "Buttons" at bounding box center [295, 262] width 45 height 18
click at [0, 0] on input "Buttons ?" at bounding box center [0, 0] width 0 height 0
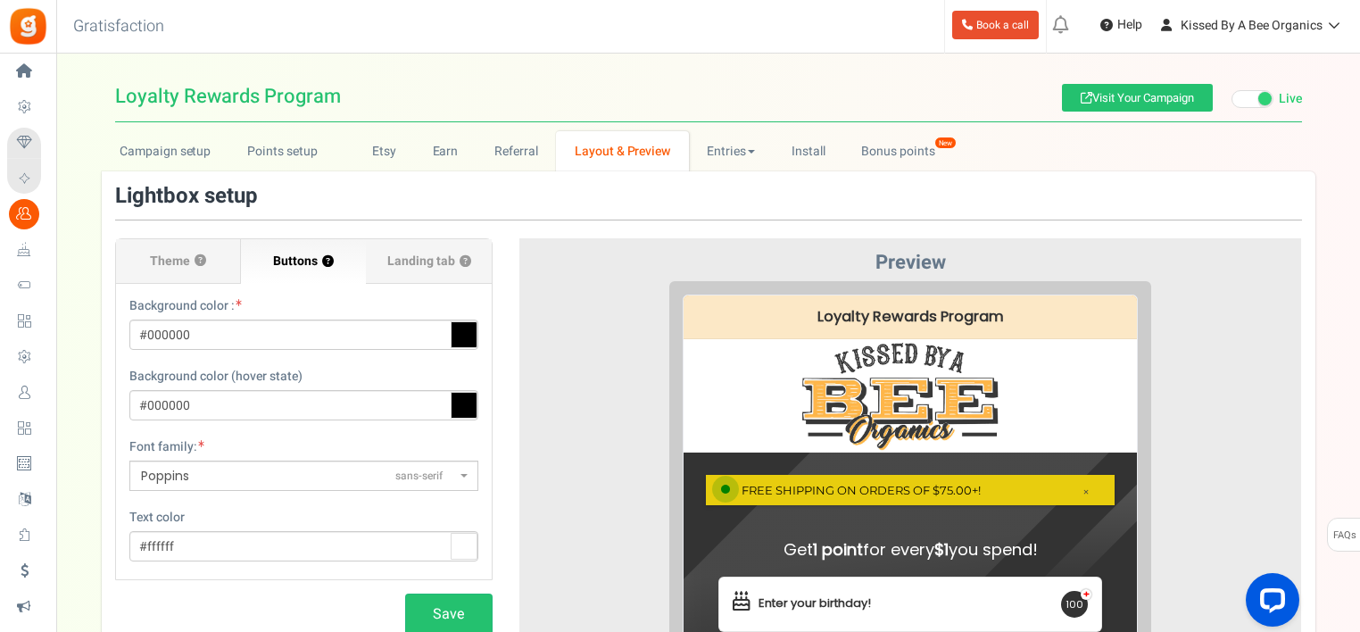
click at [405, 269] on span "Landing tab ?" at bounding box center [429, 262] width 84 height 18
click at [0, 0] on input "Landing tab ?" at bounding box center [0, 0] width 0 height 0
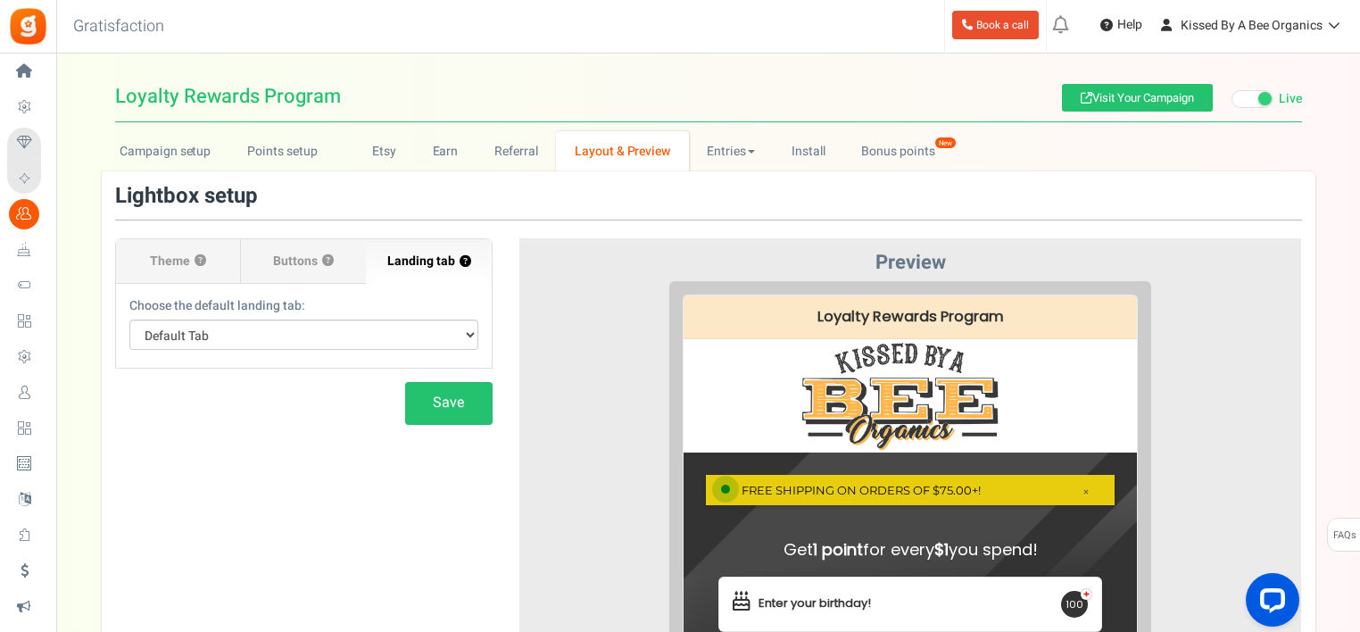
click at [167, 273] on label "Theme ?" at bounding box center [178, 261] width 125 height 45
click at [0, 0] on input "Theme ?" at bounding box center [0, 0] width 0 height 0
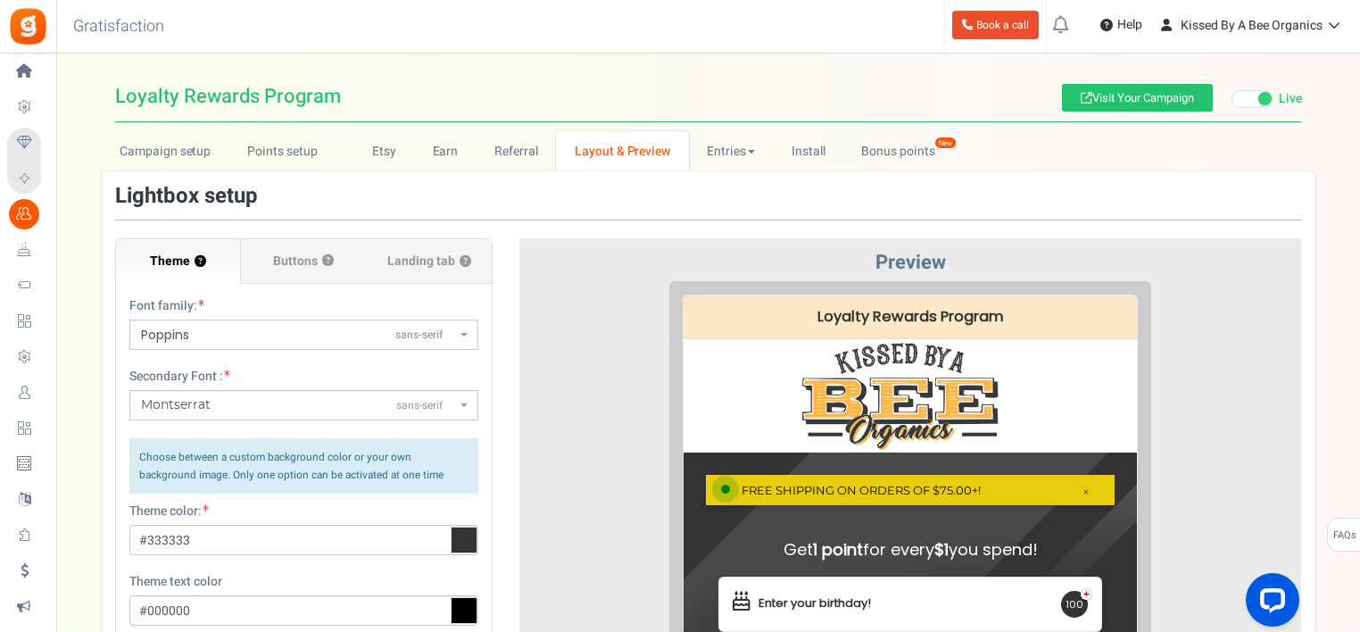
click at [954, 477] on div "× FREE SHIPPING ON ORDERS OF $75.00+!" at bounding box center [896, 475] width 409 height 31
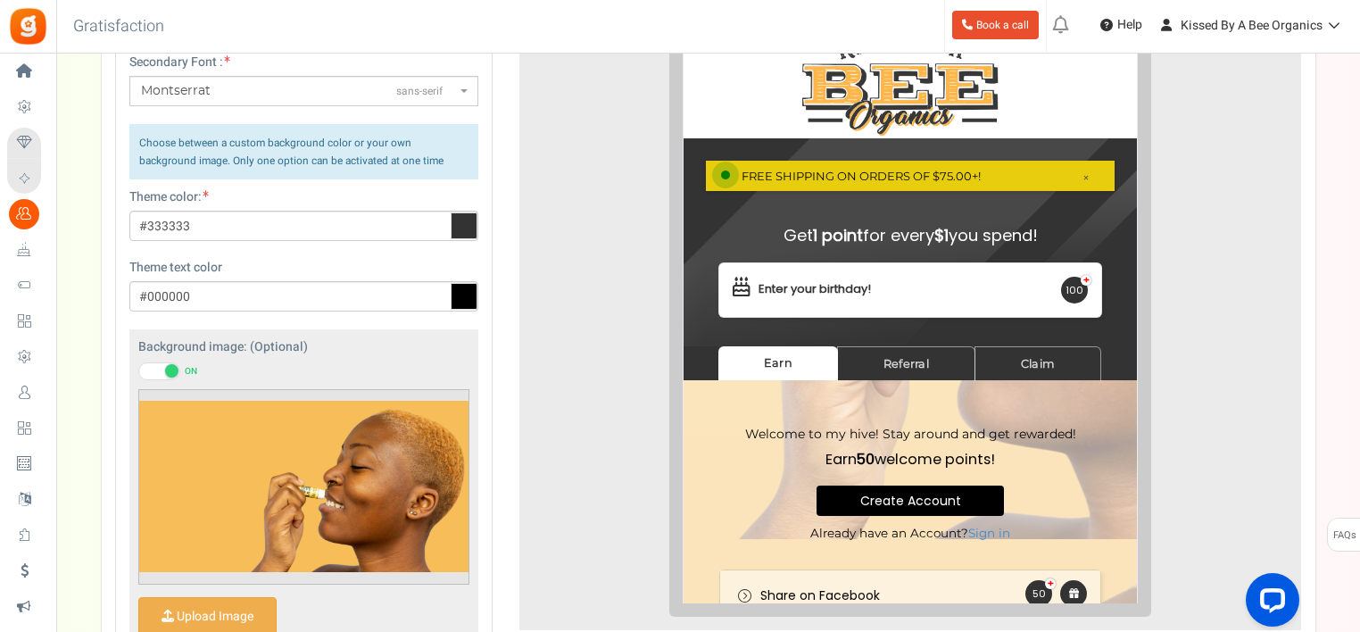
scroll to position [314, 0]
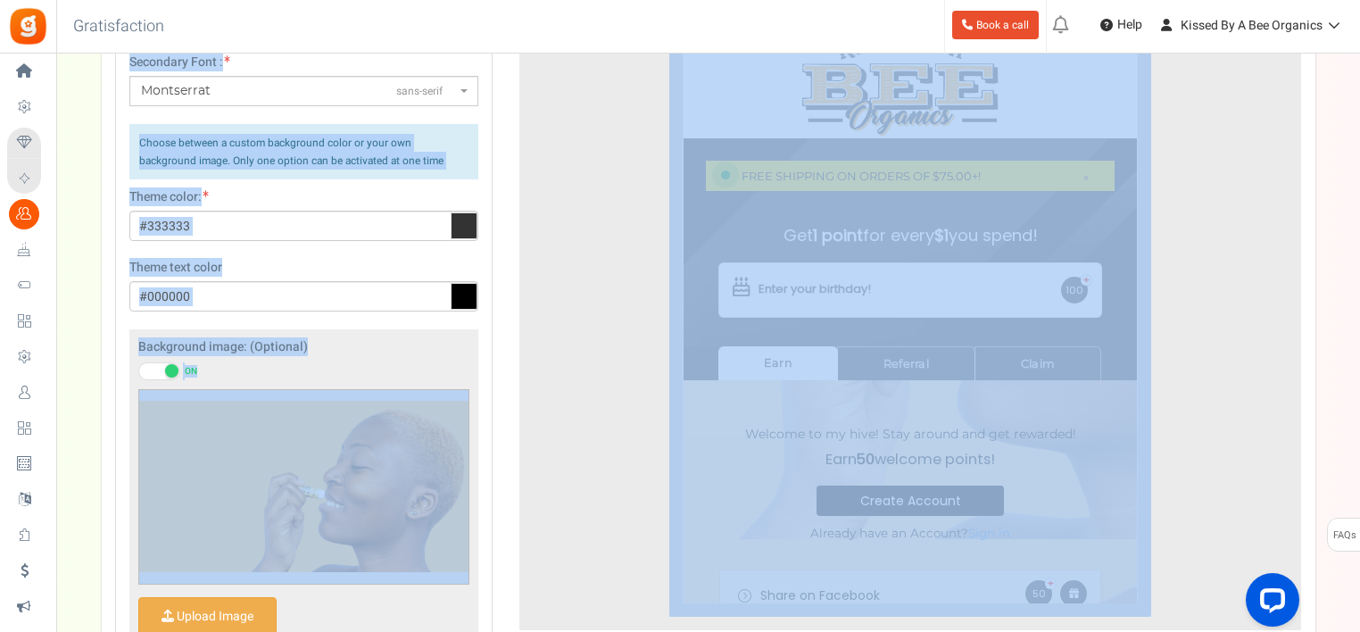
drag, startPoint x: 1356, startPoint y: 229, endPoint x: 1366, endPoint y: 304, distance: 75.6
click at [1359, 304] on html "Install now Back to Home Back to program setup Home Settings Campaigns Purchase…" at bounding box center [680, 301] width 1360 height 1231
drag, startPoint x: 1366, startPoint y: 304, endPoint x: 1276, endPoint y: 303, distance: 90.1
click at [1276, 303] on div at bounding box center [911, 292] width 756 height 650
click at [1257, 274] on div at bounding box center [911, 292] width 756 height 650
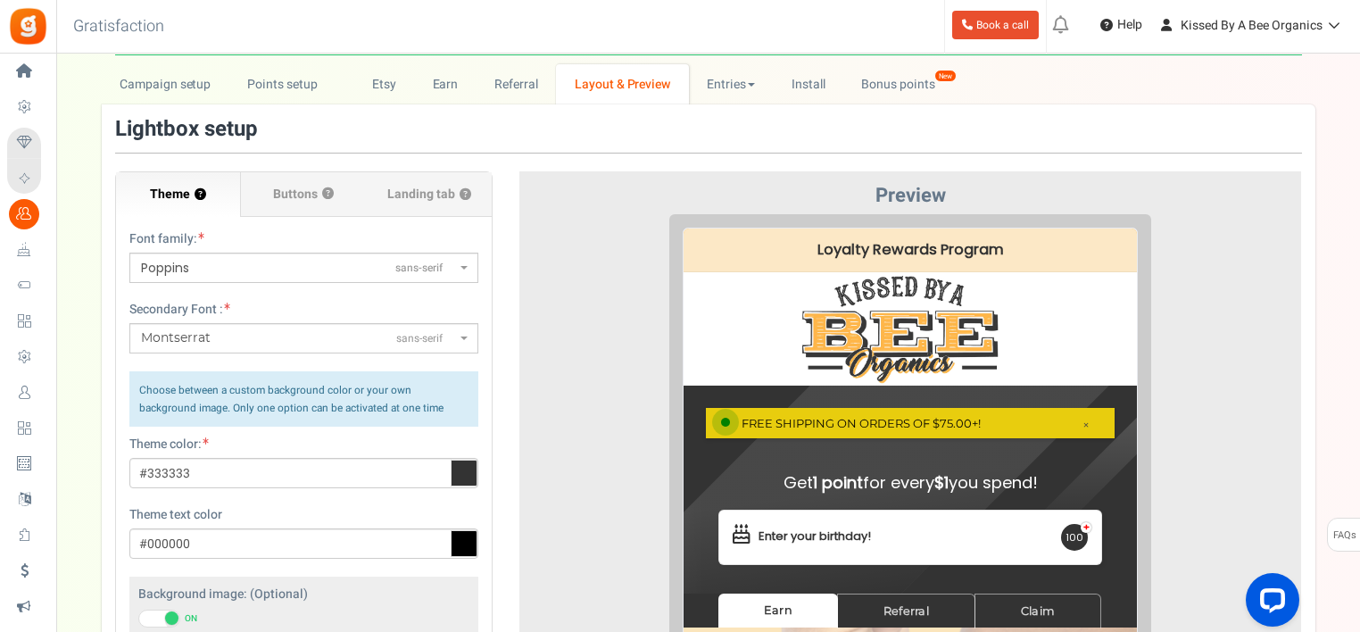
scroll to position [0, 0]
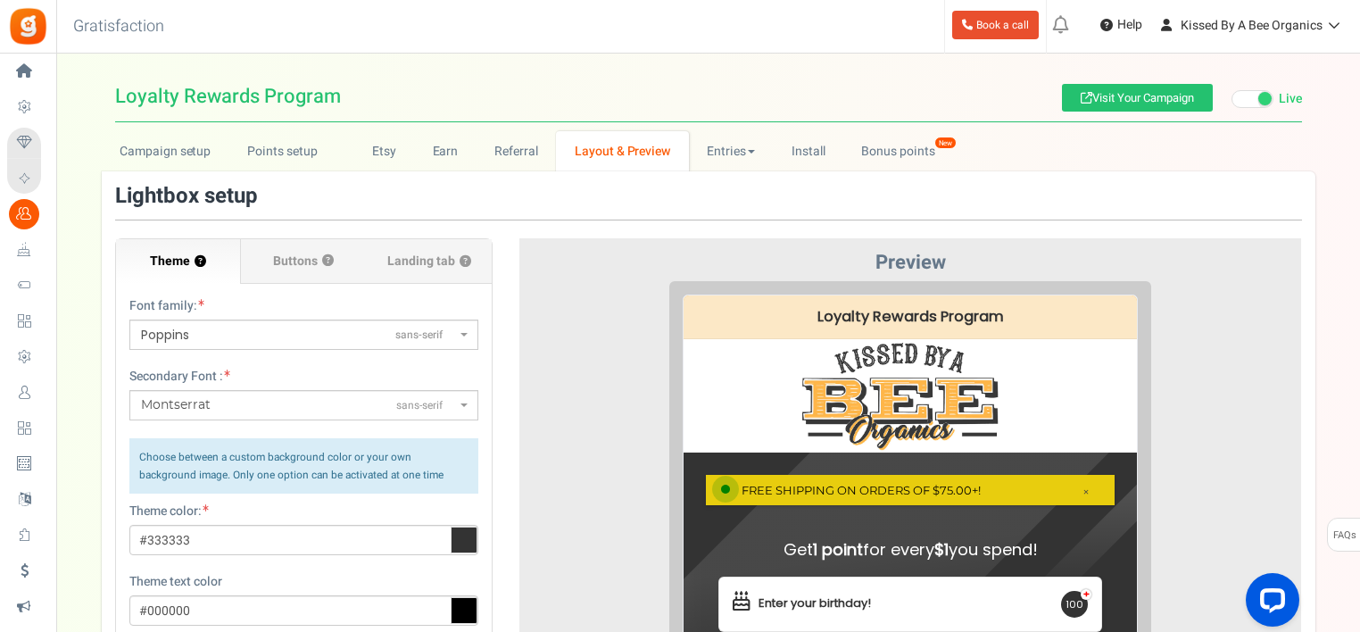
click at [0, 0] on span "Settings" at bounding box center [0, 0] width 0 height 0
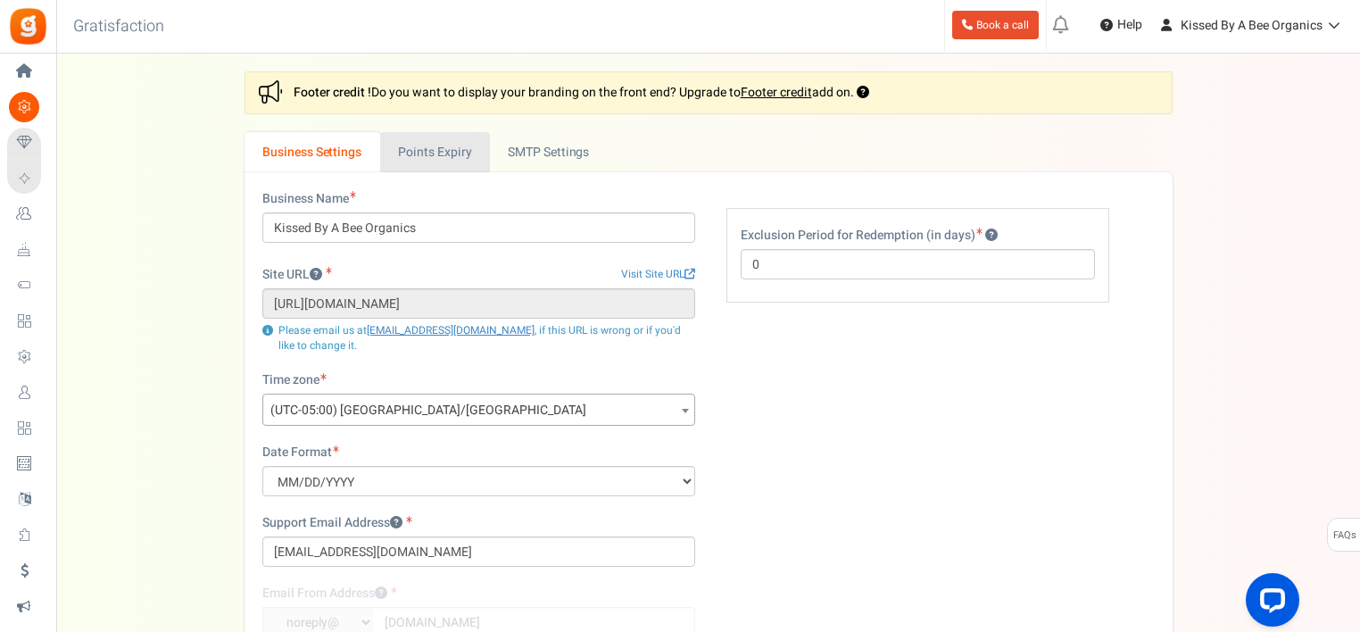
click at [460, 153] on link "Points Expiry" at bounding box center [435, 152] width 110 height 40
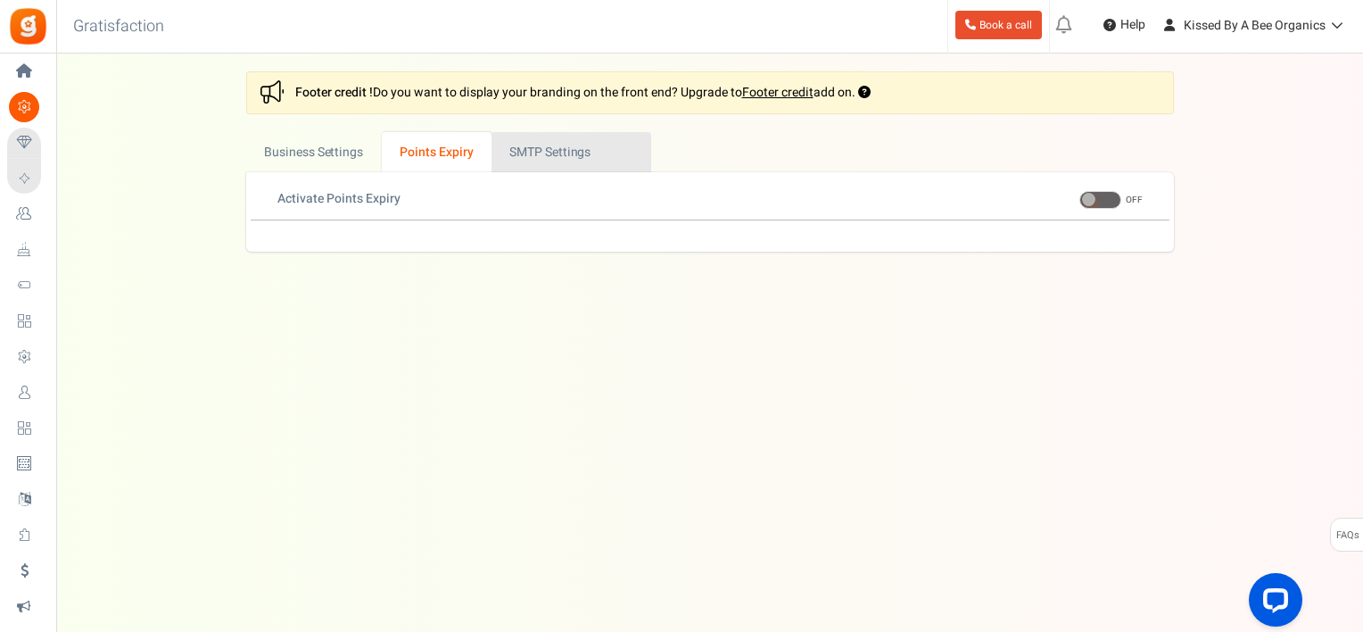
click at [538, 154] on link "Active SMTP Settings" at bounding box center [572, 152] width 160 height 40
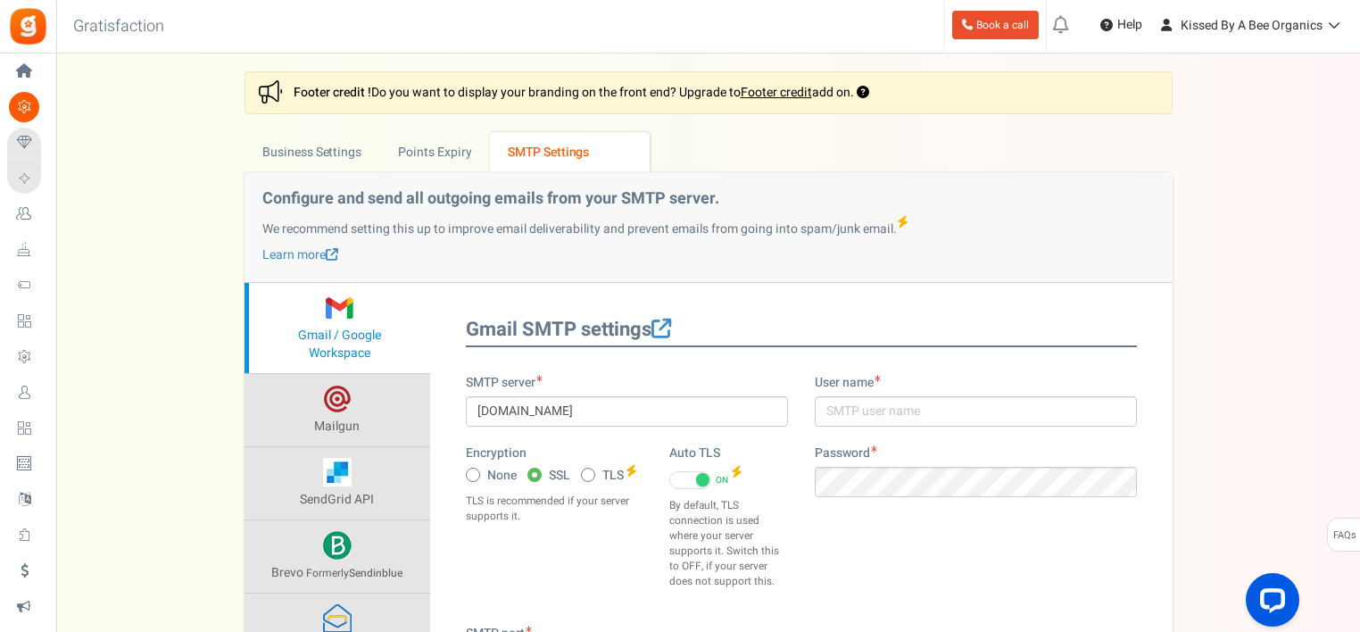
click at [1358, 215] on div "Settings In this section you will setup your business details and points expiry…" at bounding box center [708, 451] width 1304 height 761
click at [307, 157] on link "Business Settings" at bounding box center [312, 152] width 136 height 40
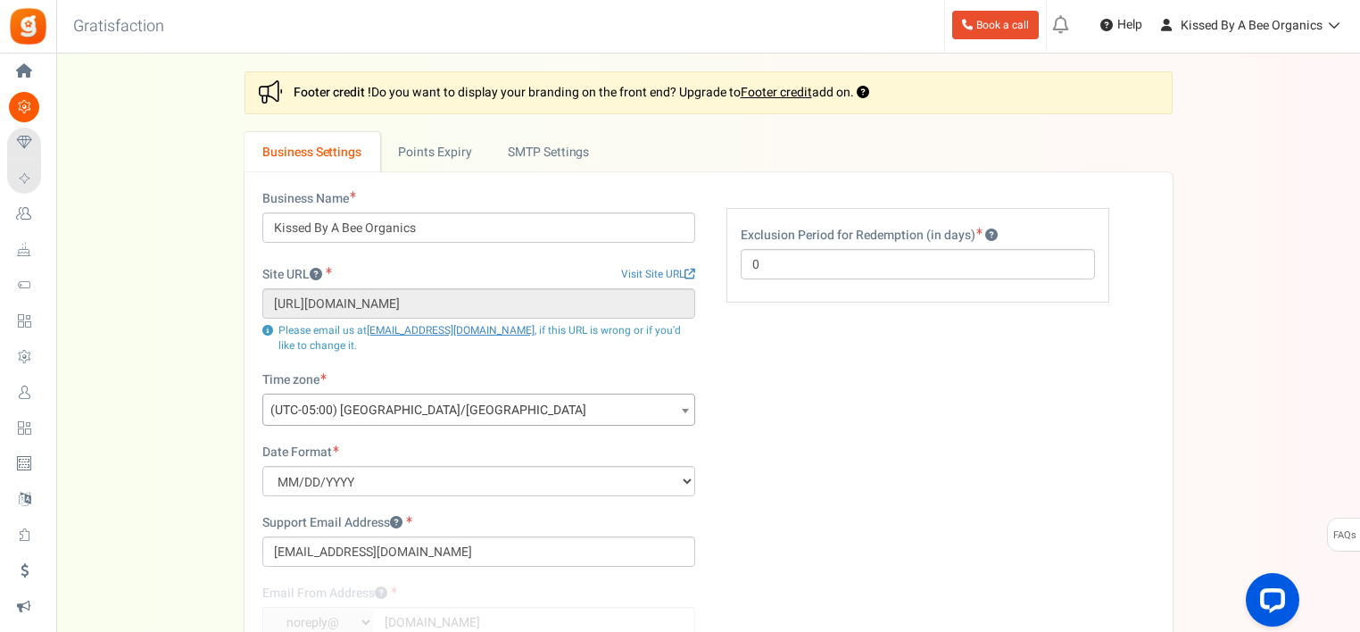
click at [0, 0] on span "Campaigns" at bounding box center [0, 0] width 0 height 0
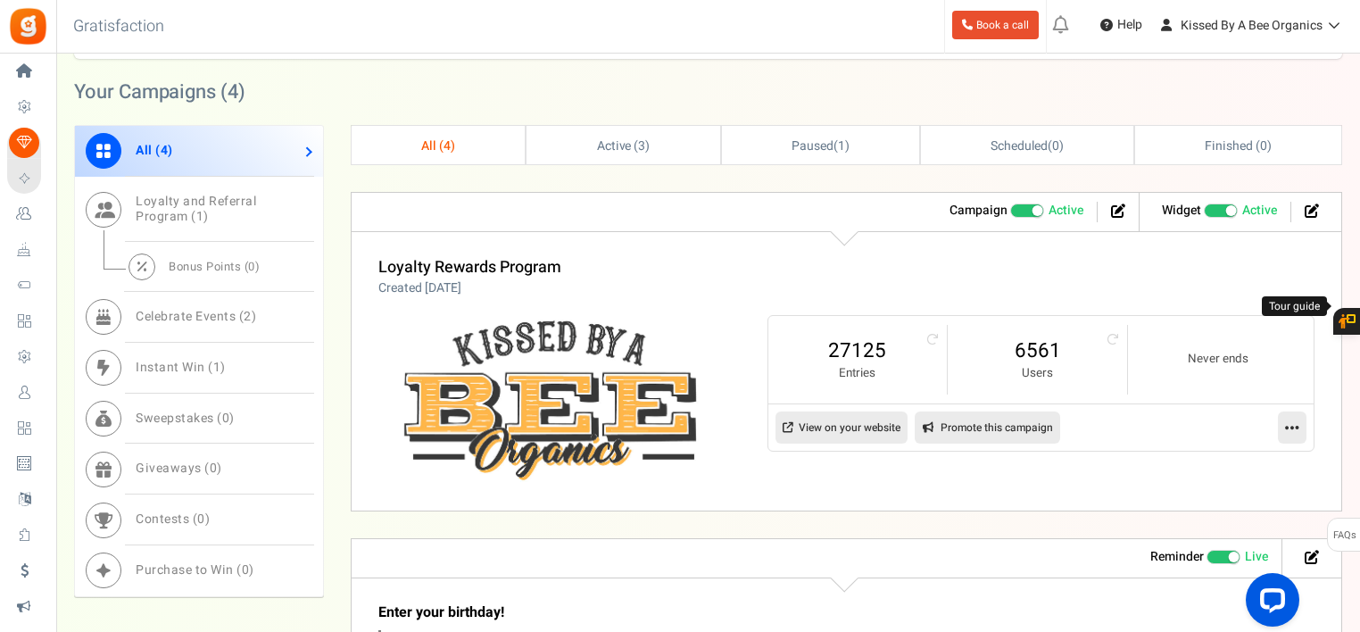
scroll to position [617, 0]
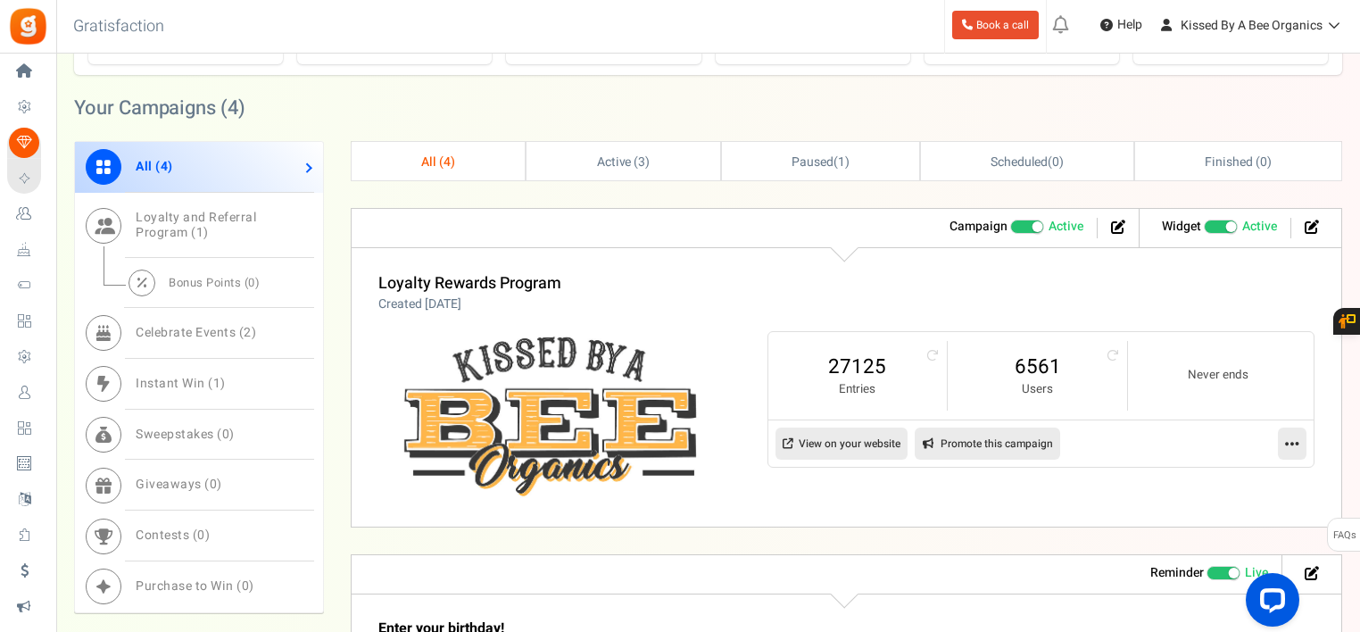
click at [0, 0] on span "Announcements" at bounding box center [0, 0] width 0 height 0
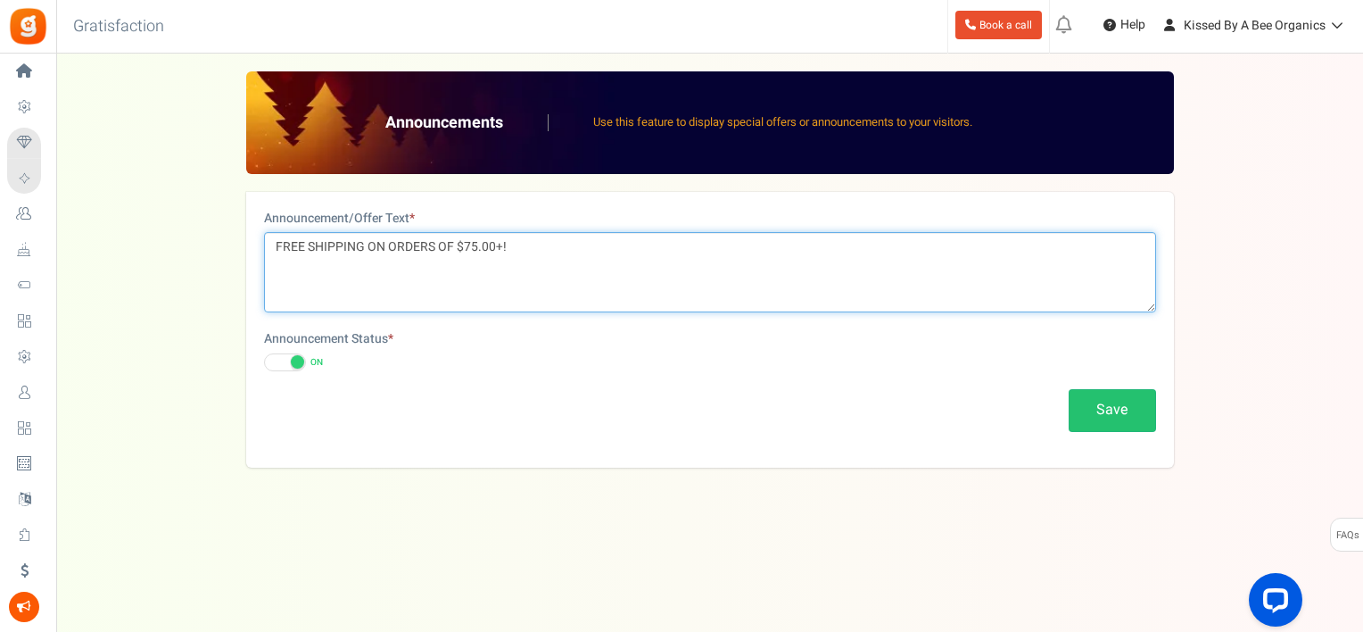
click at [473, 239] on textarea "FREE SHIPPING ON ORDERS OF $75.00+!" at bounding box center [710, 272] width 892 height 80
type textarea "FREE SHIPPING ON ORDERS OF $99.00+!"
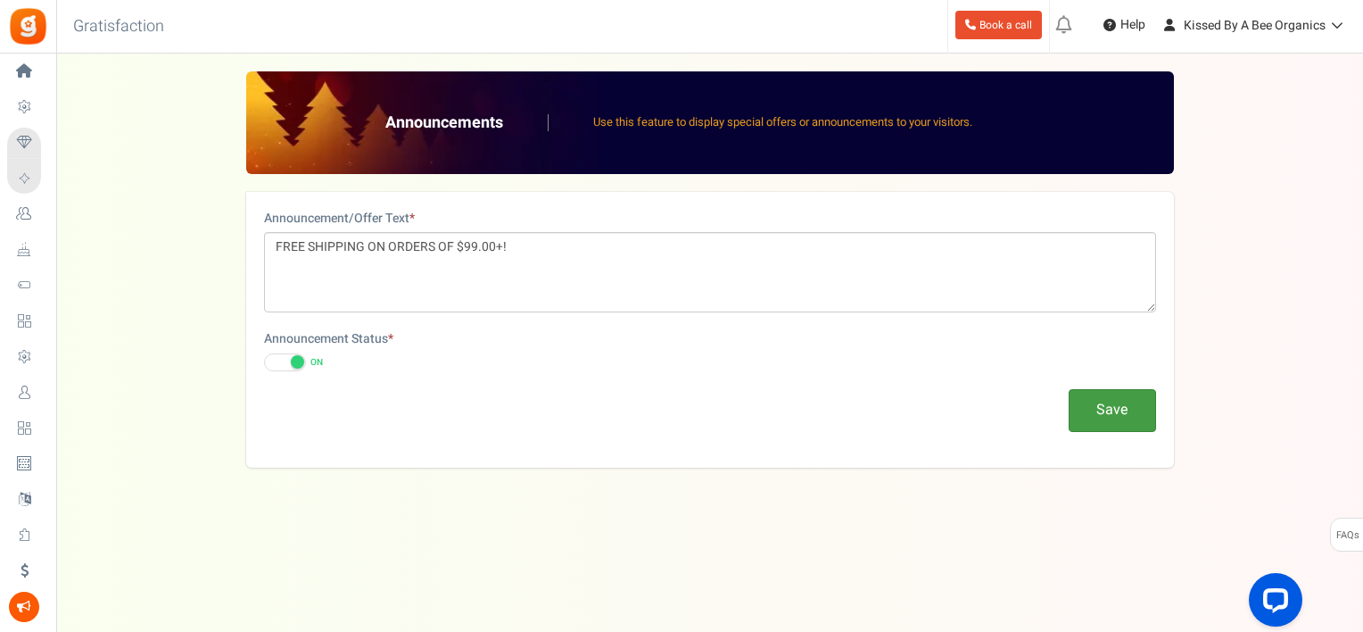
click at [1101, 413] on button "Save" at bounding box center [1112, 410] width 87 height 42
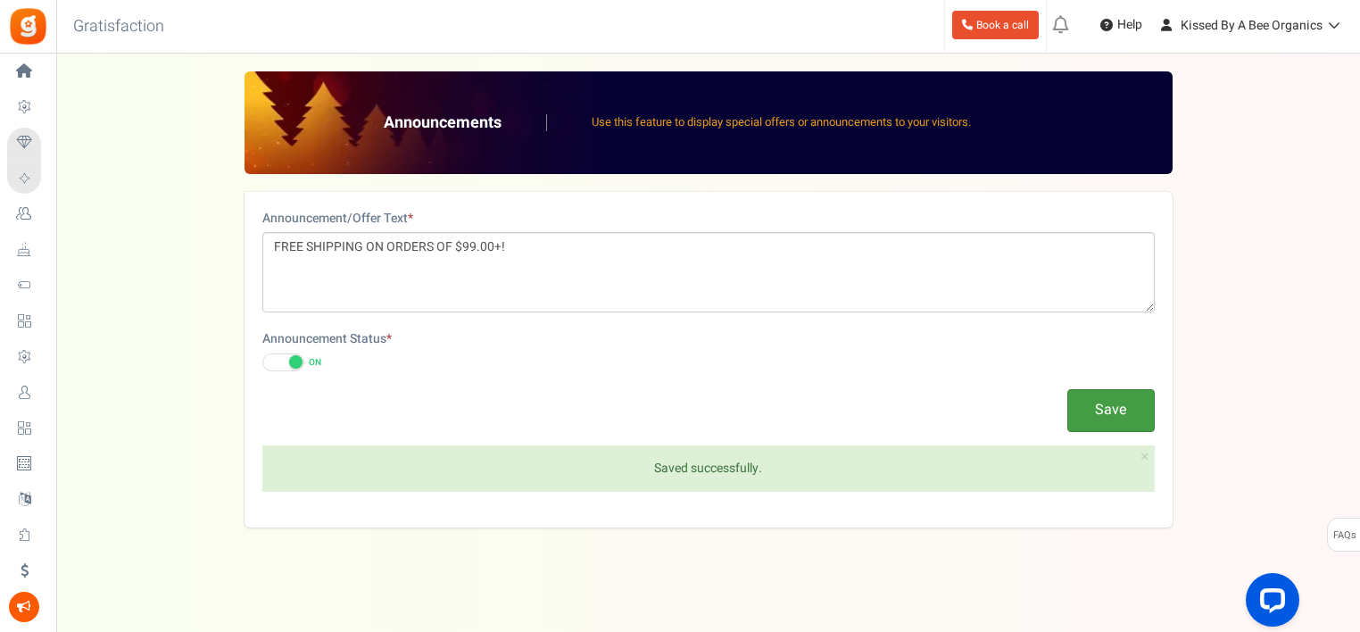
click at [1101, 413] on button "Save" at bounding box center [1110, 410] width 87 height 42
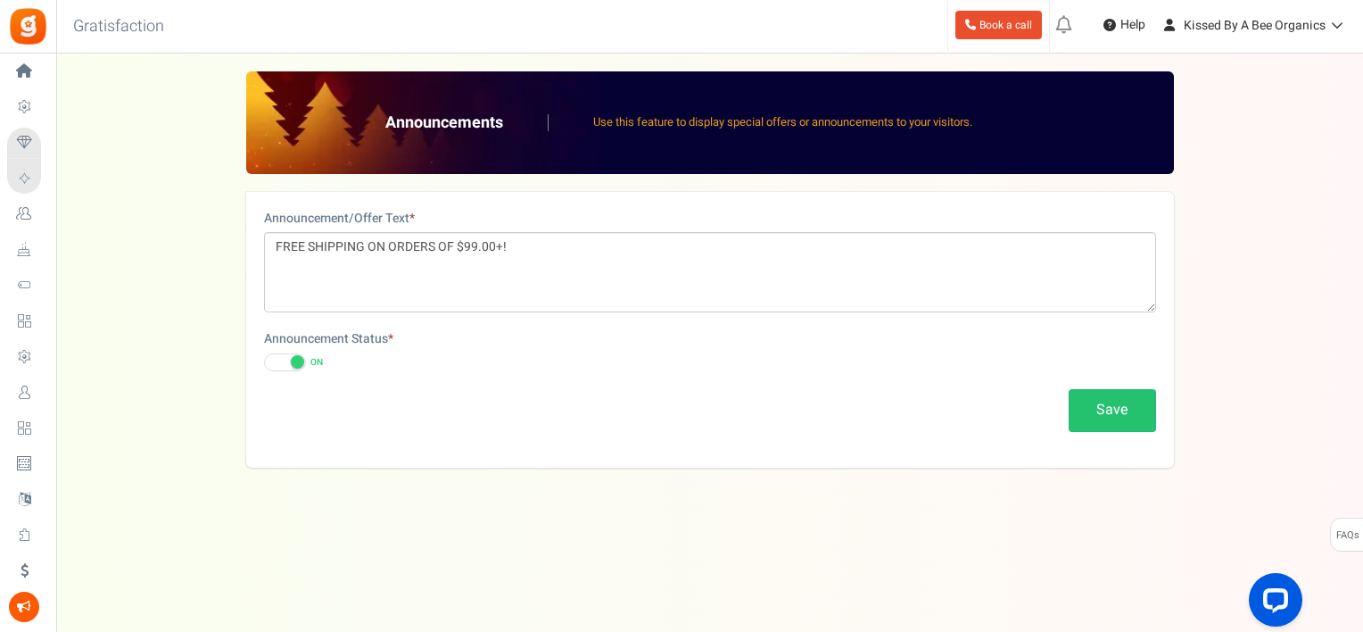
click at [601, 147] on div "Announcements Use this feature to display special offers or announcements to yo…" at bounding box center [710, 122] width 928 height 103
click at [0, 0] on span "Redeemed Points" at bounding box center [0, 0] width 0 height 0
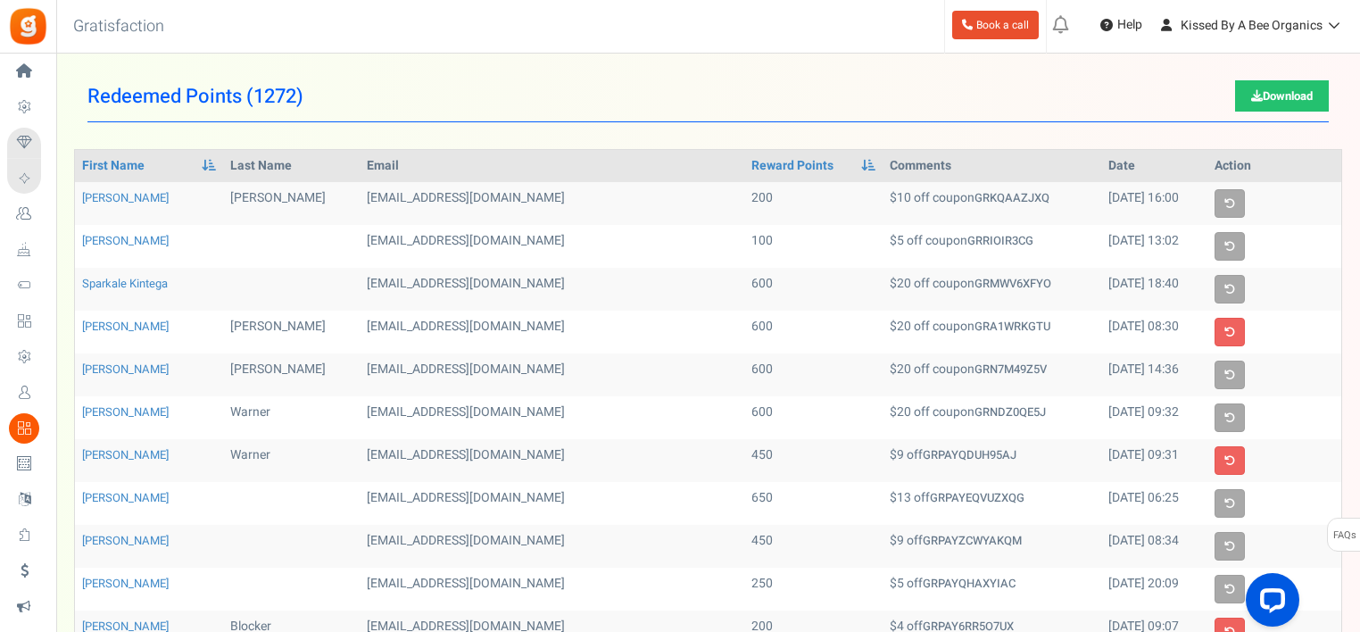
click at [0, 0] on span "Loyalty Rewards" at bounding box center [0, 0] width 0 height 0
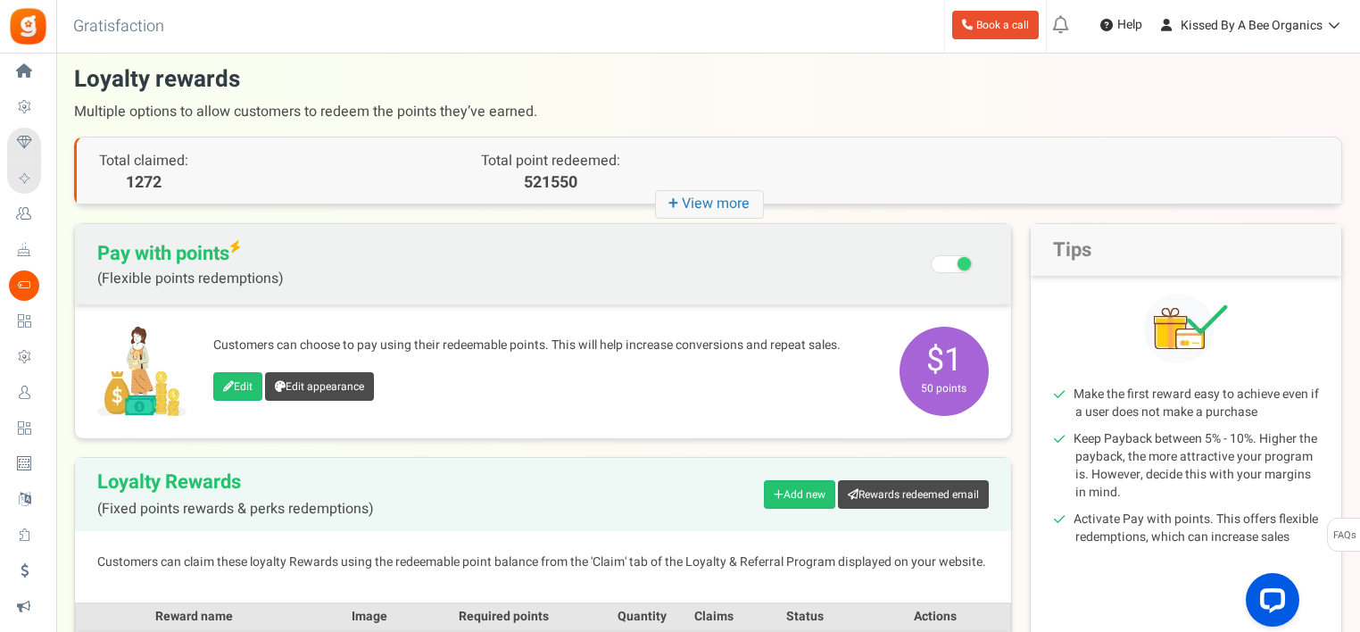
scroll to position [7, 0]
click at [685, 203] on icon "+ View more" at bounding box center [709, 205] width 109 height 29
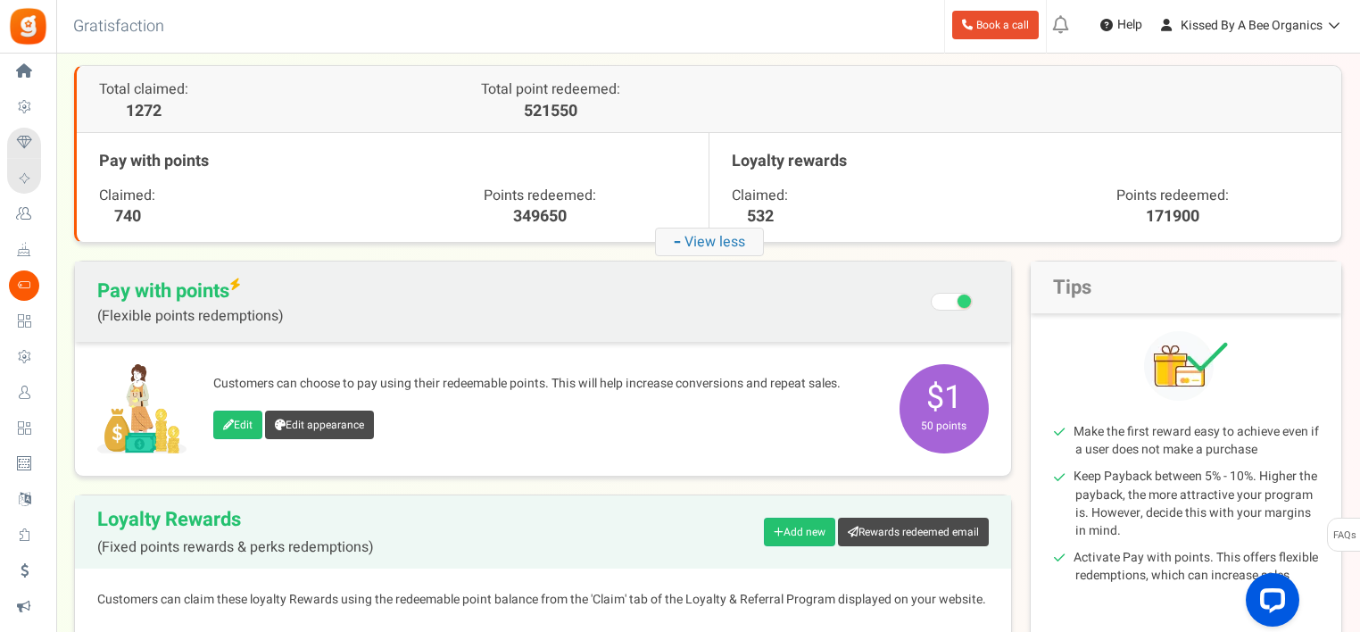
scroll to position [0, 0]
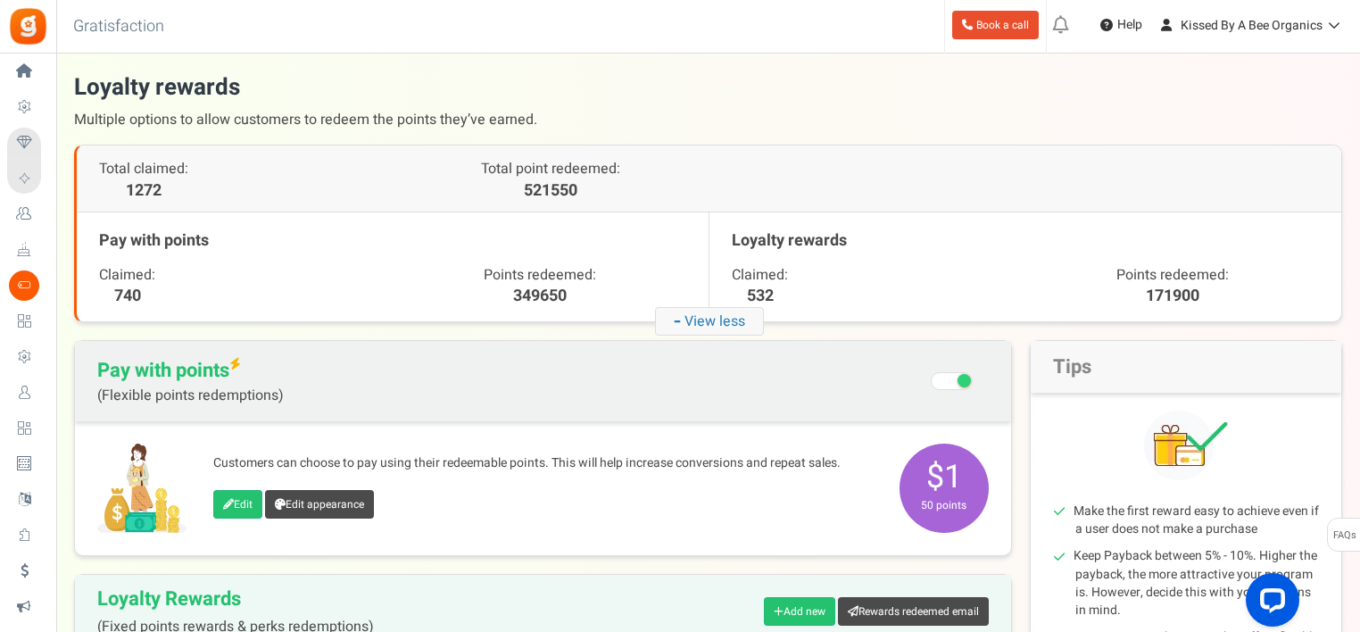
click at [48, 133] on link "Campaigns" at bounding box center [27, 143] width 41 height 30
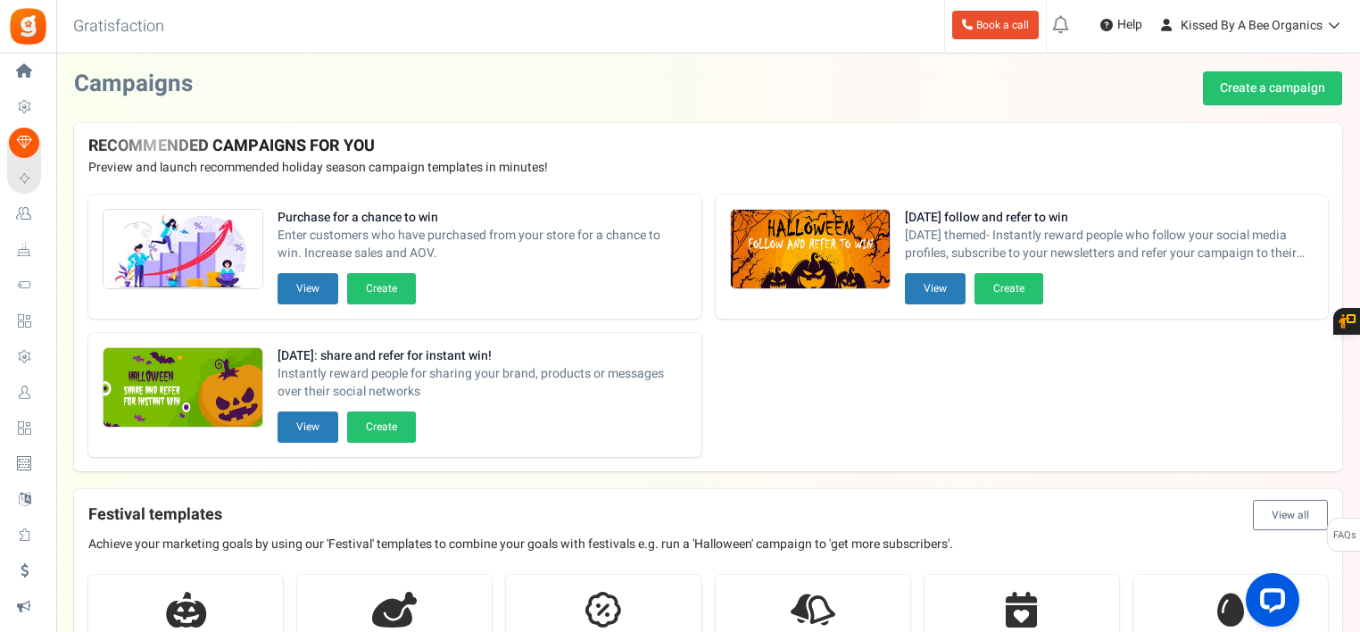
click at [0, 0] on span "Settings" at bounding box center [0, 0] width 0 height 0
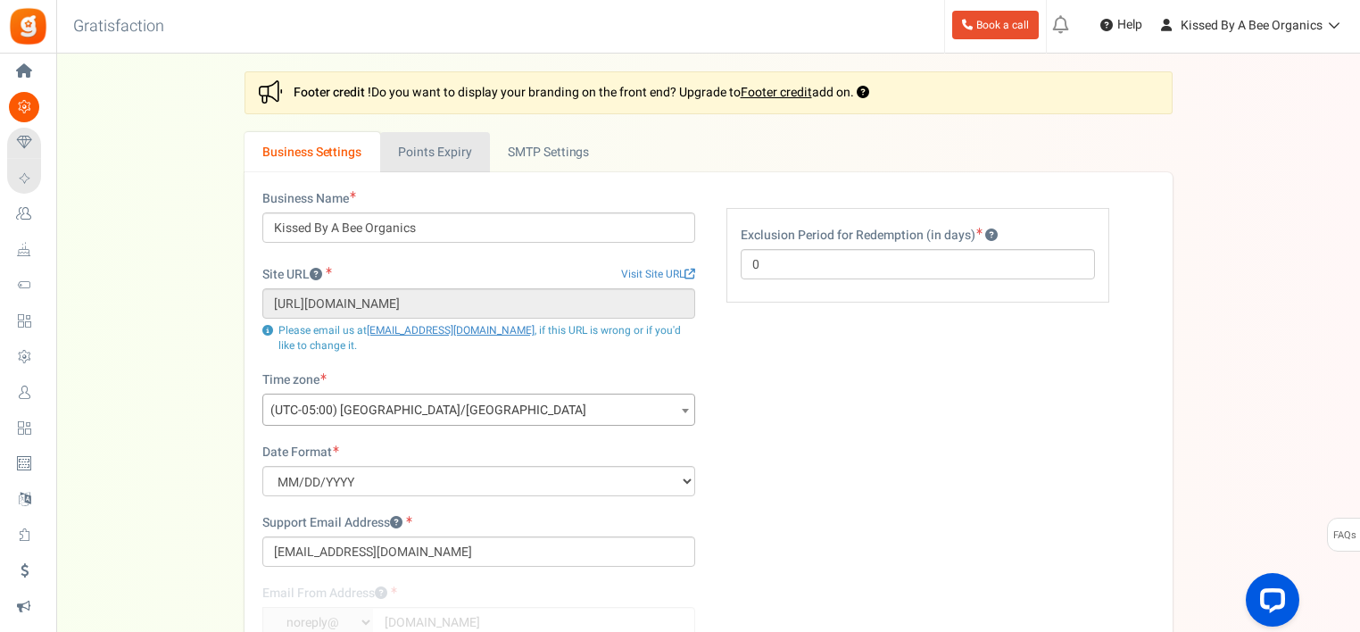
click at [433, 150] on link "Points Expiry" at bounding box center [435, 152] width 110 height 40
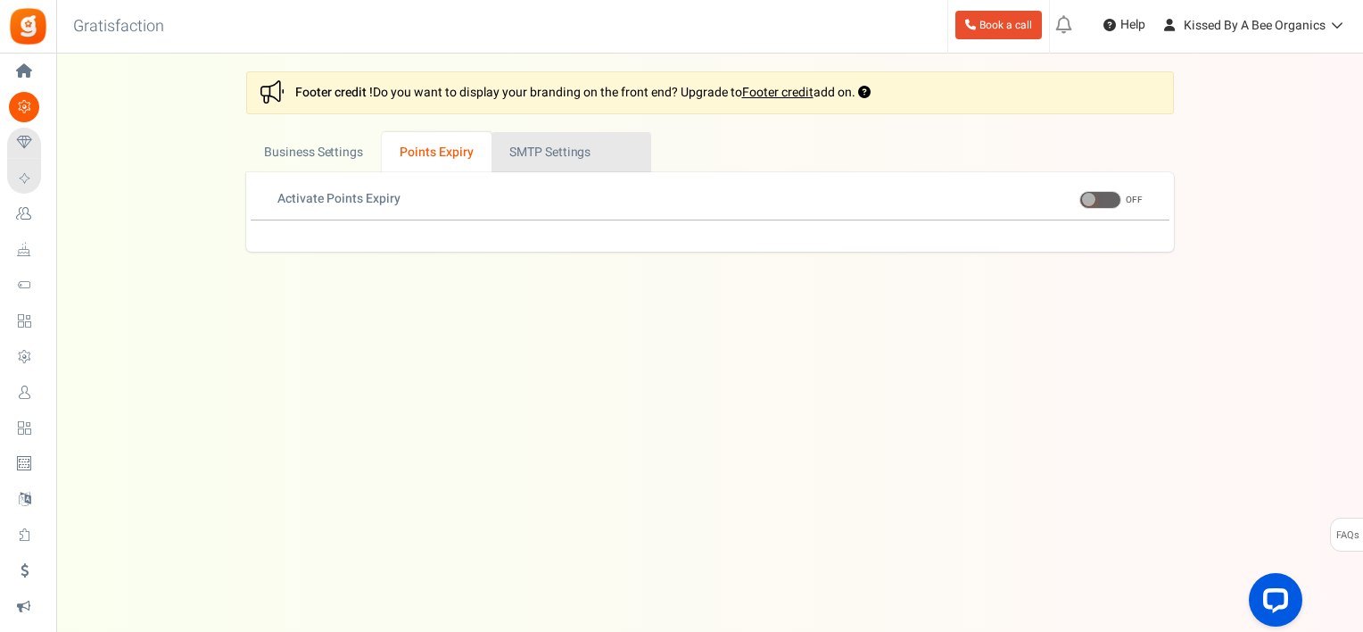
click at [534, 156] on link "Active SMTP Settings" at bounding box center [572, 152] width 160 height 40
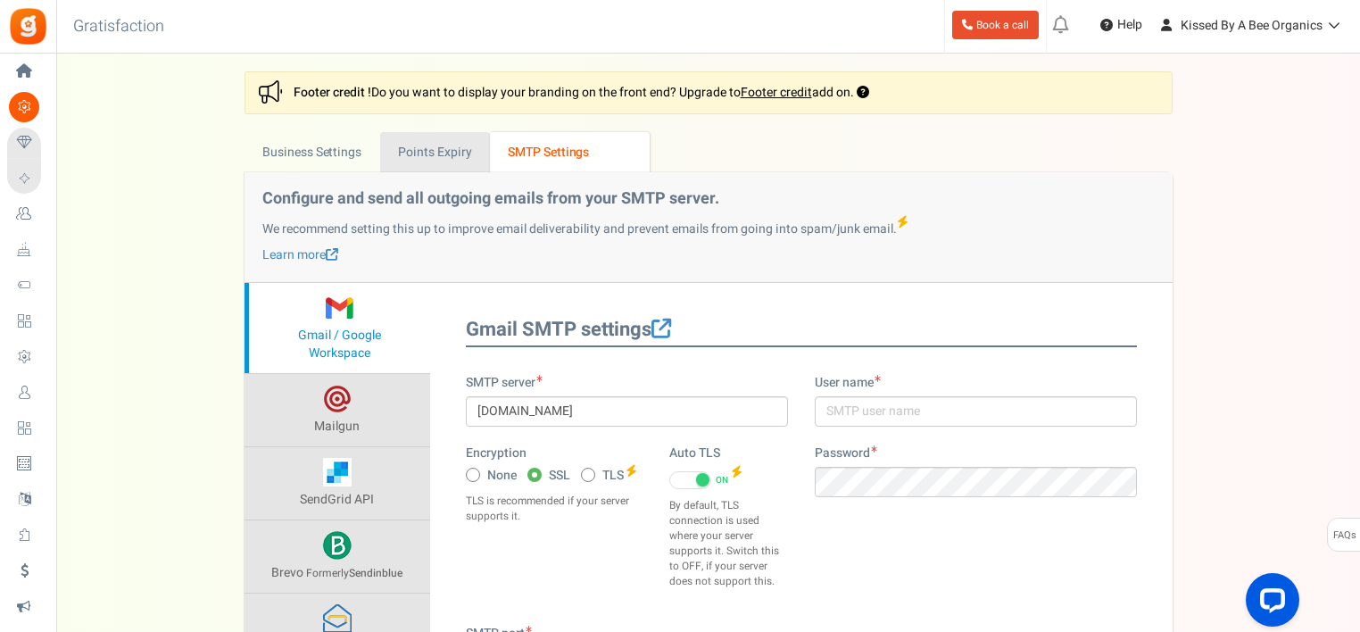
click at [416, 149] on link "Points Expiry" at bounding box center [435, 152] width 110 height 40
